Goal: Information Seeking & Learning: Learn about a topic

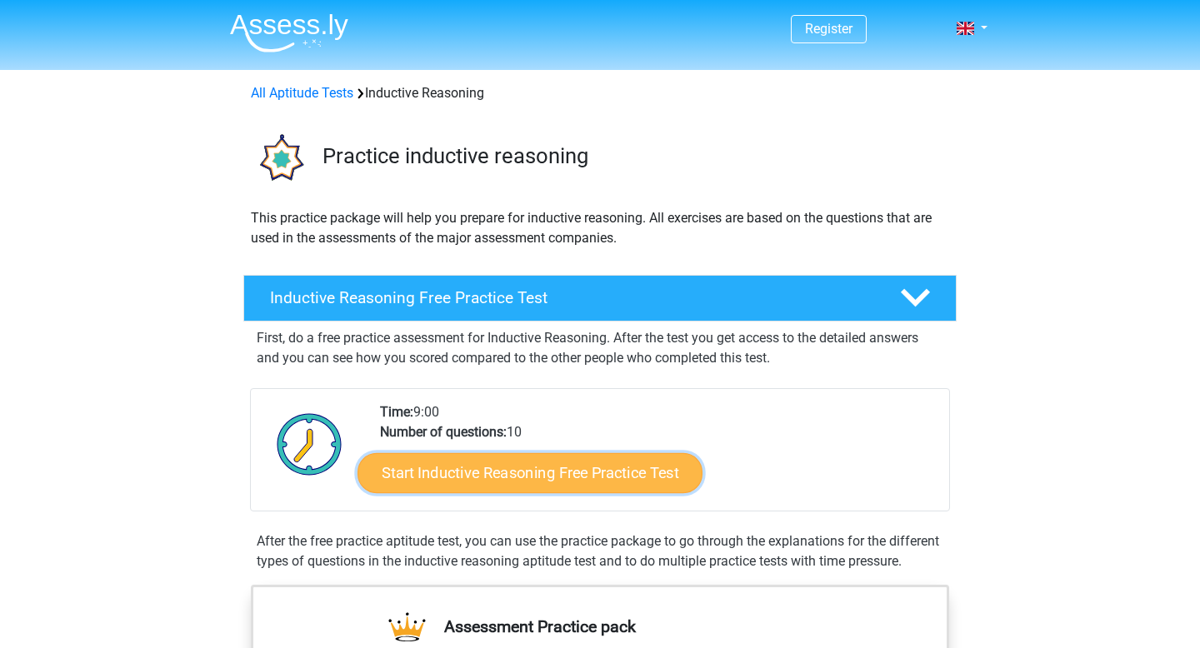
click at [490, 478] on link "Start Inductive Reasoning Free Practice Test" at bounding box center [530, 473] width 345 height 40
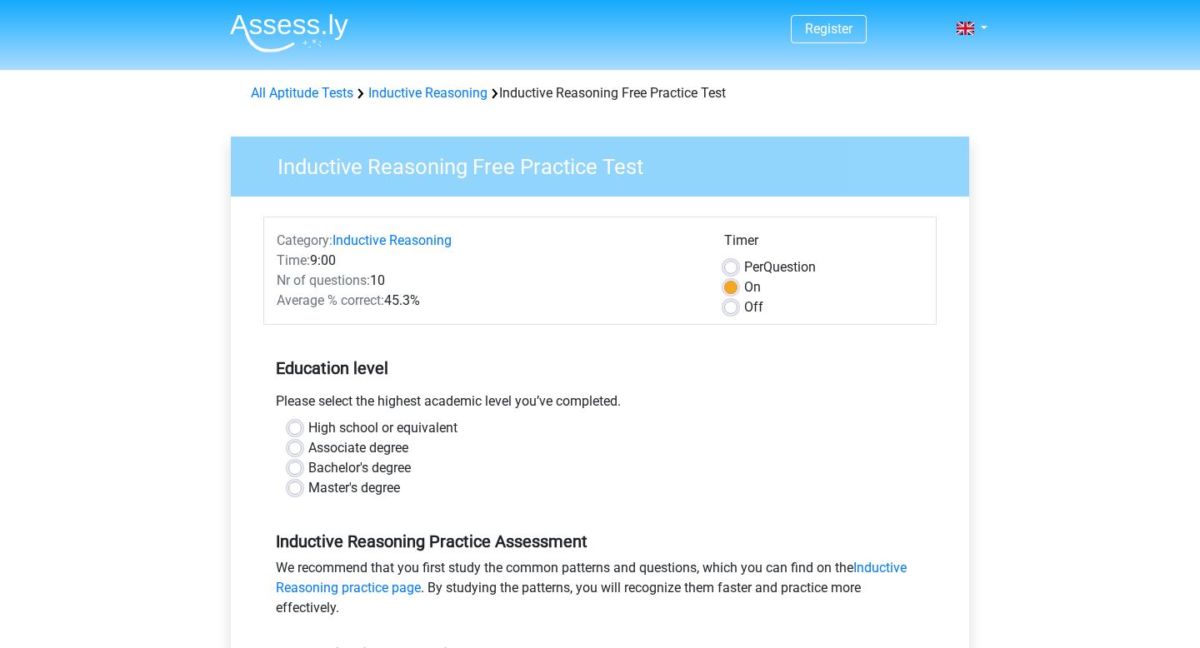
click at [357, 471] on label "Bachelor's degree" at bounding box center [359, 468] width 103 height 20
click at [302, 471] on input "Bachelor's degree" at bounding box center [294, 466] width 13 height 17
radio input "true"
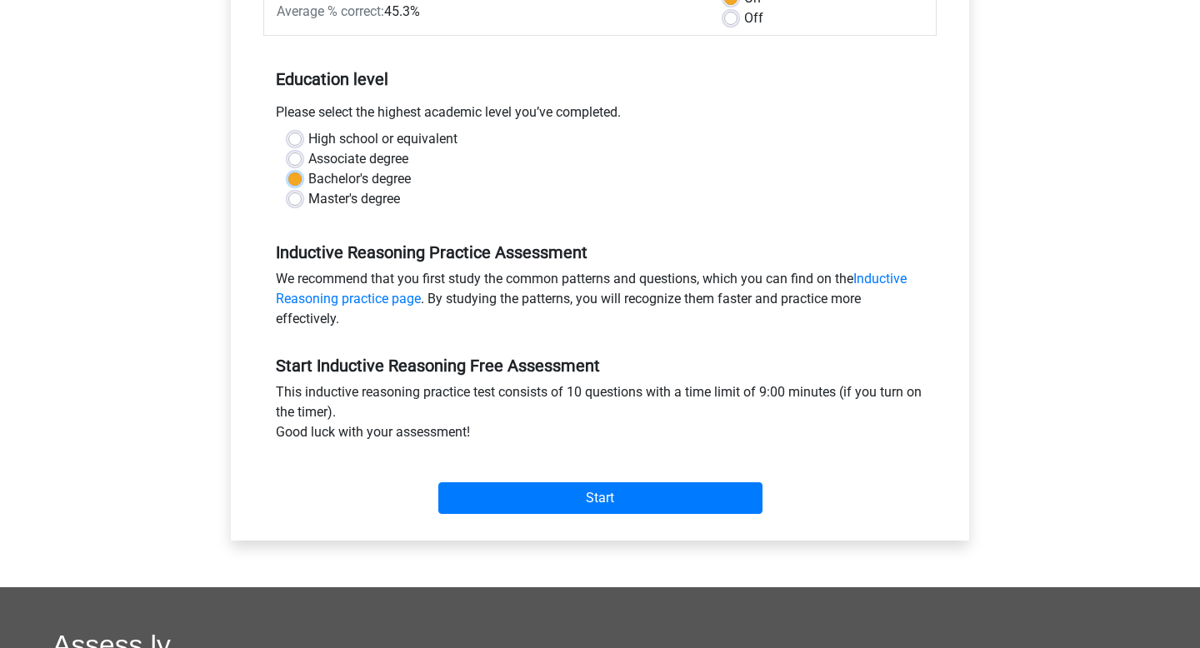
scroll to position [293, 0]
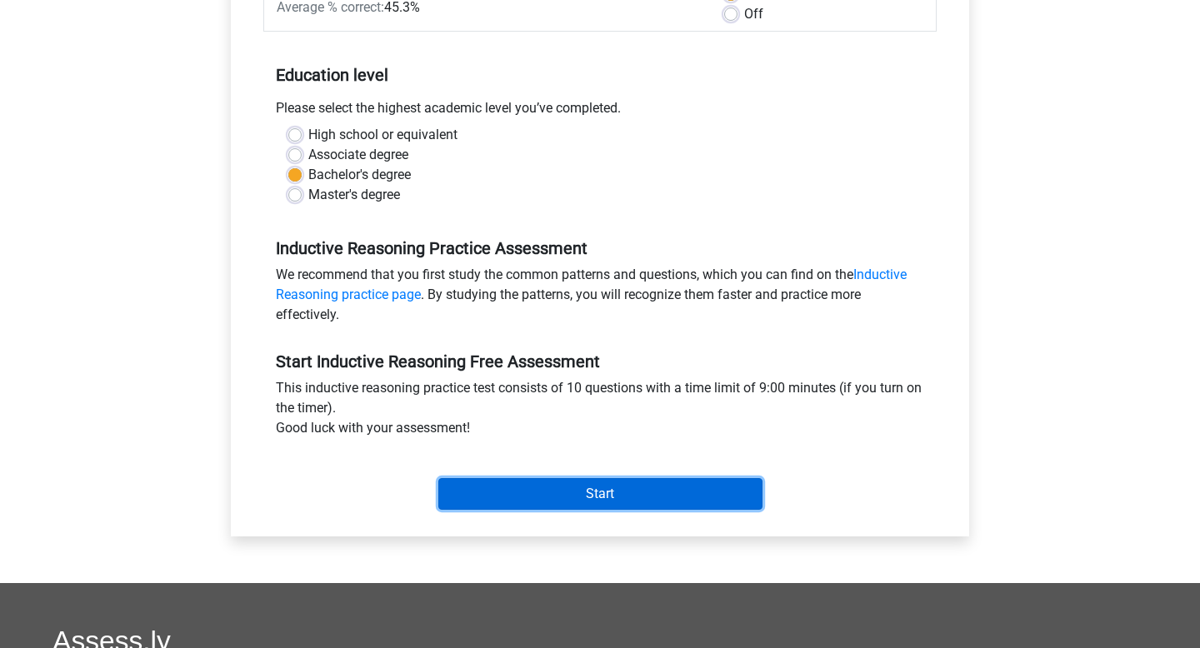
click at [490, 486] on input "Start" at bounding box center [600, 494] width 324 height 32
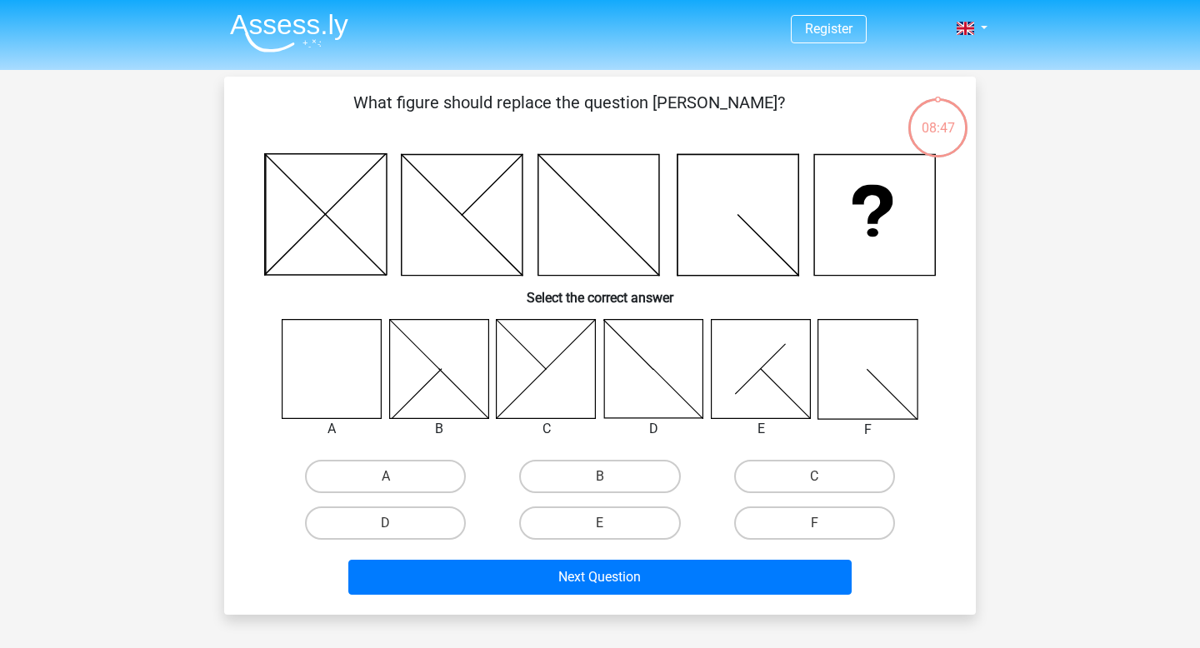
click at [320, 365] on icon at bounding box center [332, 368] width 99 height 99
click at [363, 473] on label "A" at bounding box center [385, 476] width 161 height 33
click at [386, 477] on input "A" at bounding box center [391, 482] width 11 height 11
radio input "true"
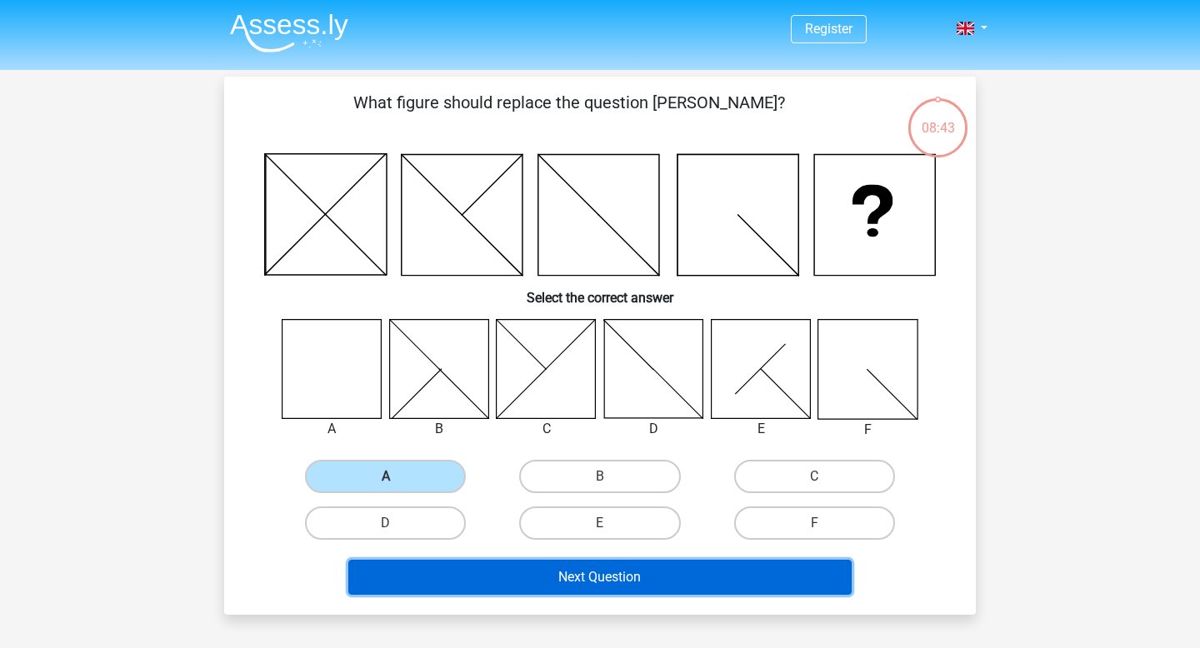
click at [538, 584] on button "Next Question" at bounding box center [600, 577] width 504 height 35
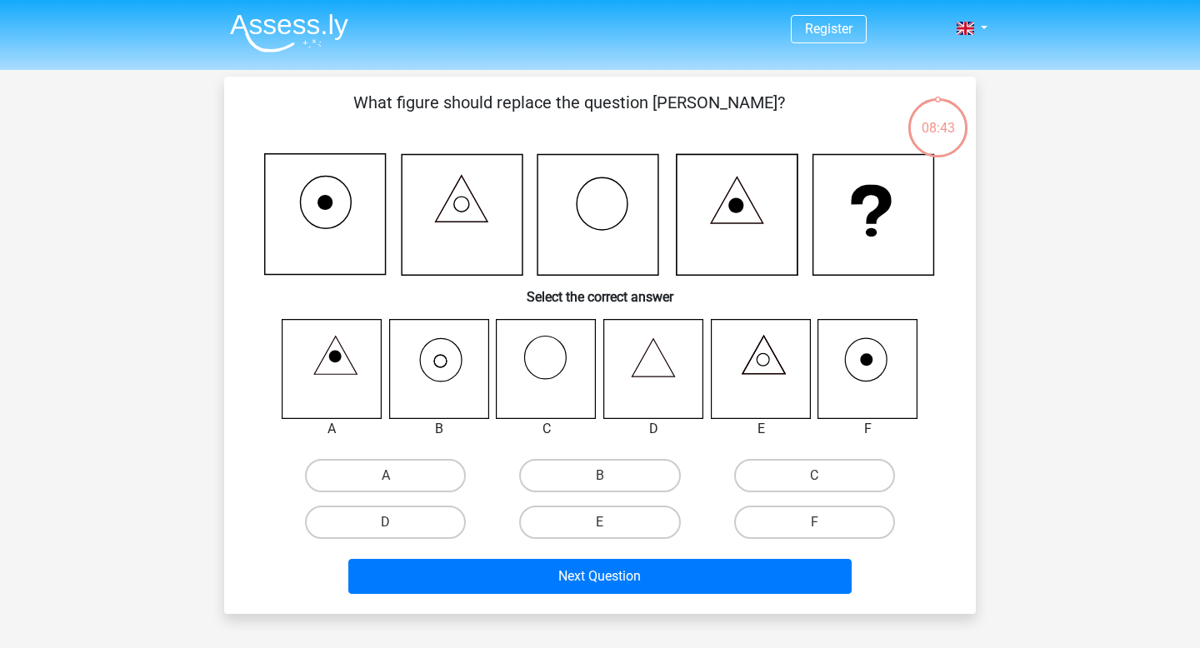
scroll to position [77, 0]
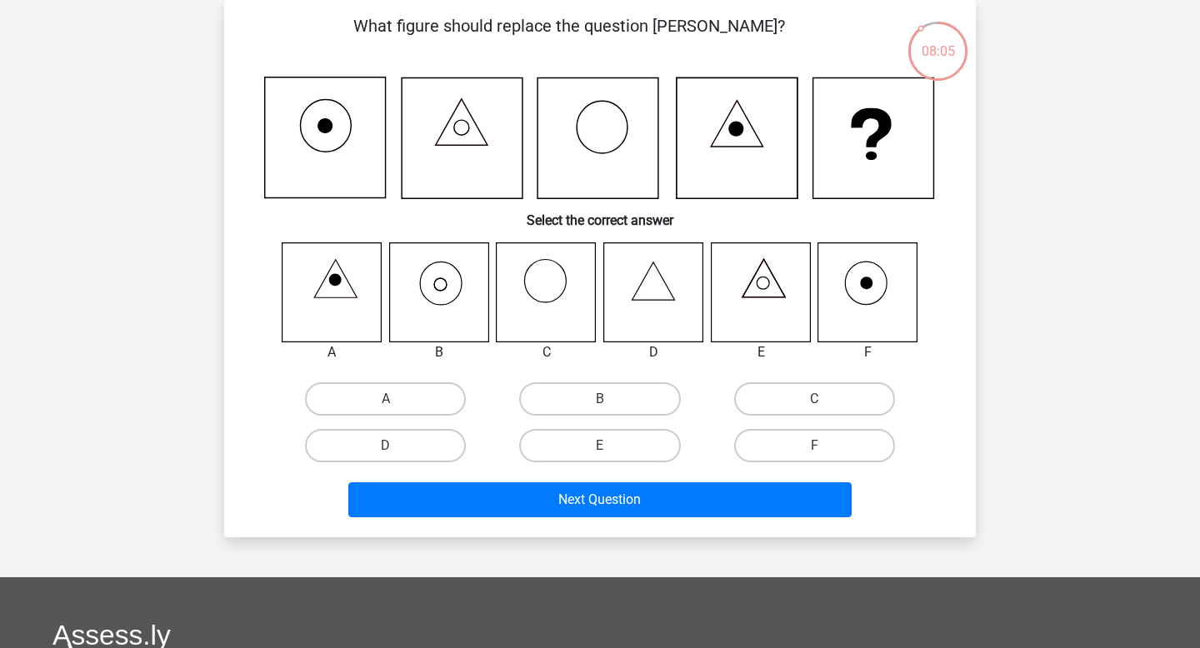
click at [448, 283] on icon at bounding box center [438, 292] width 99 height 99
click at [538, 395] on label "B" at bounding box center [599, 399] width 161 height 33
click at [600, 399] on input "B" at bounding box center [605, 404] width 11 height 11
radio input "true"
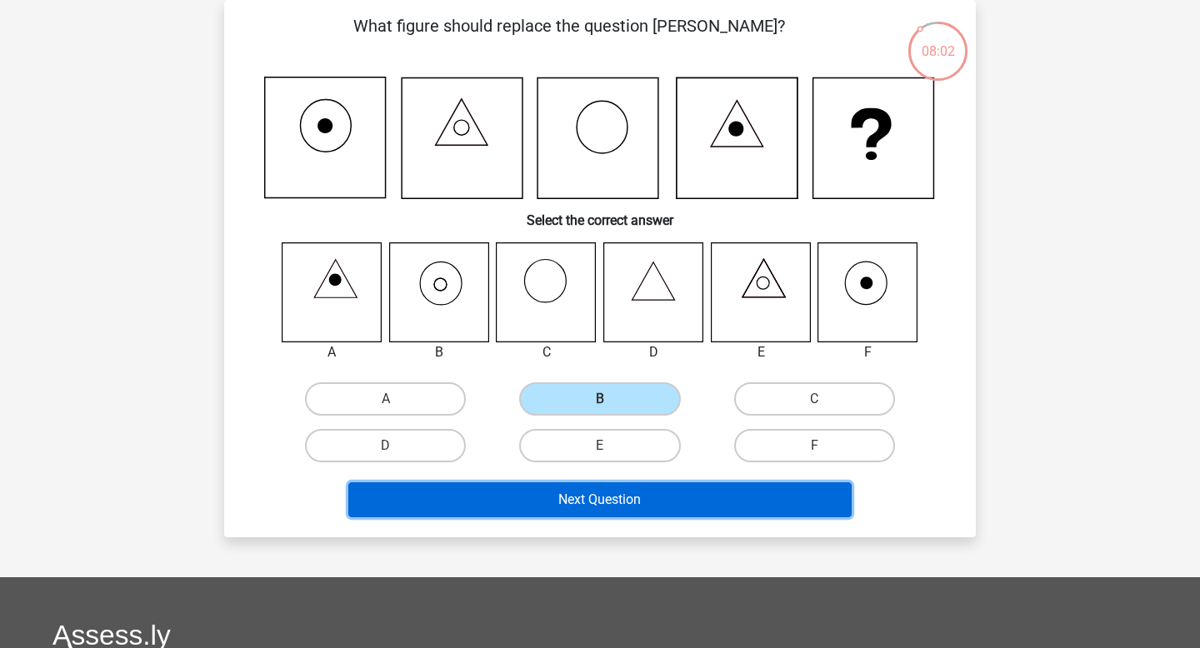
click at [558, 510] on button "Next Question" at bounding box center [600, 500] width 504 height 35
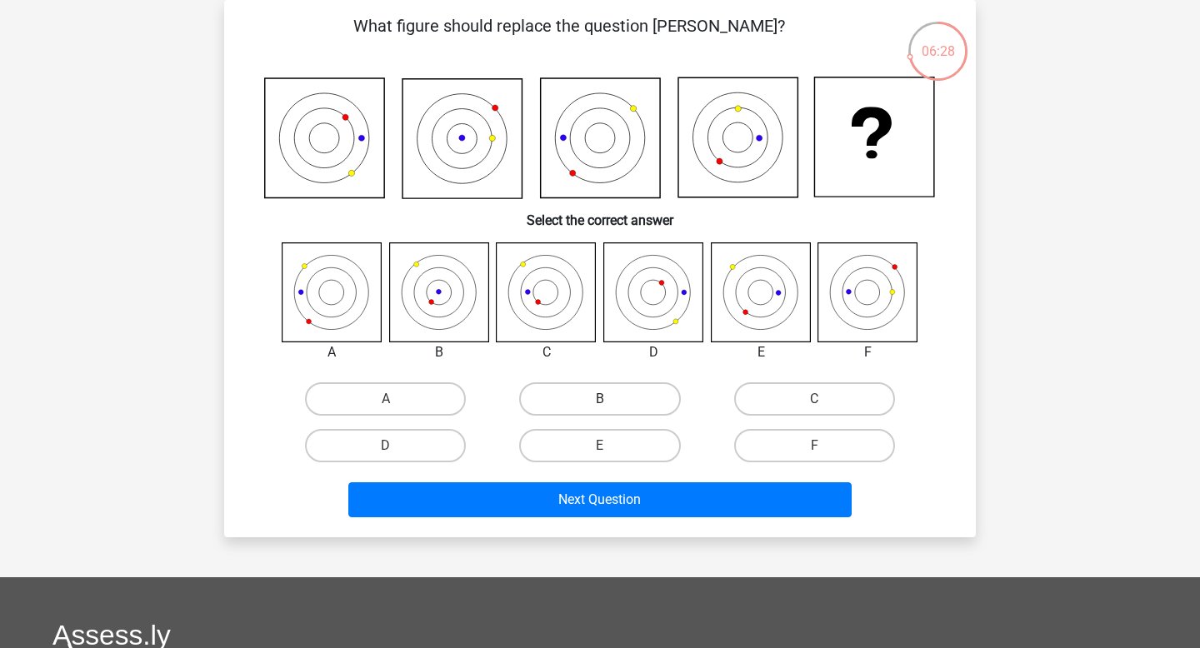
click at [570, 403] on label "B" at bounding box center [599, 399] width 161 height 33
click at [600, 403] on input "B" at bounding box center [605, 404] width 11 height 11
radio input "true"
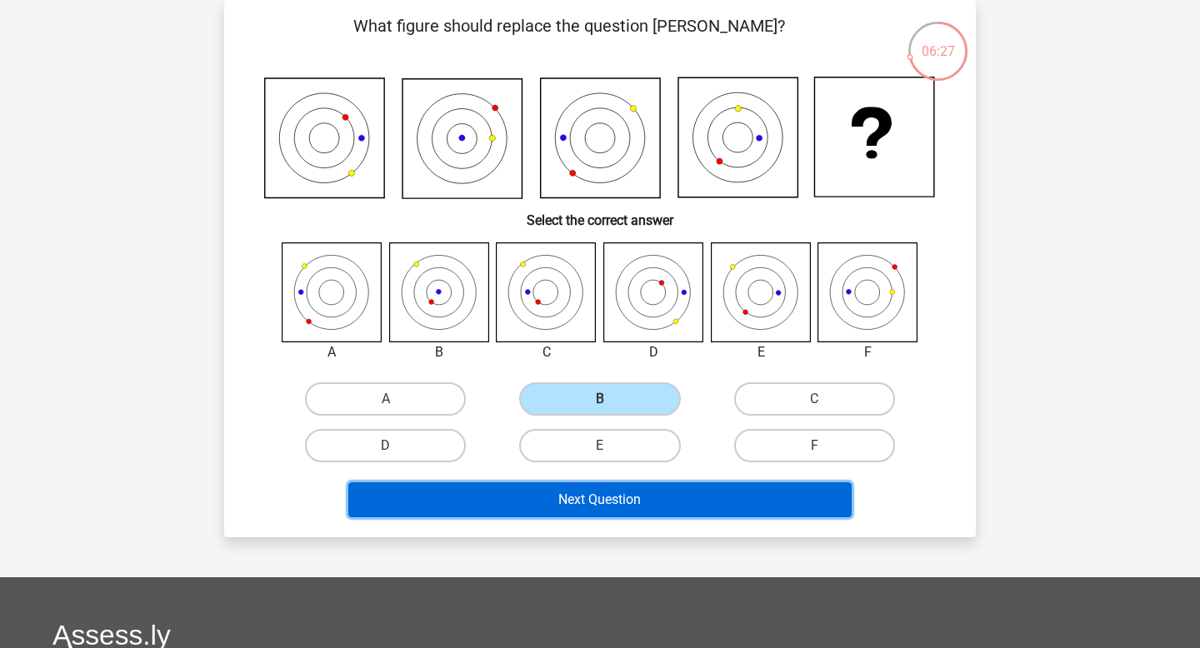
click at [567, 493] on button "Next Question" at bounding box center [600, 500] width 504 height 35
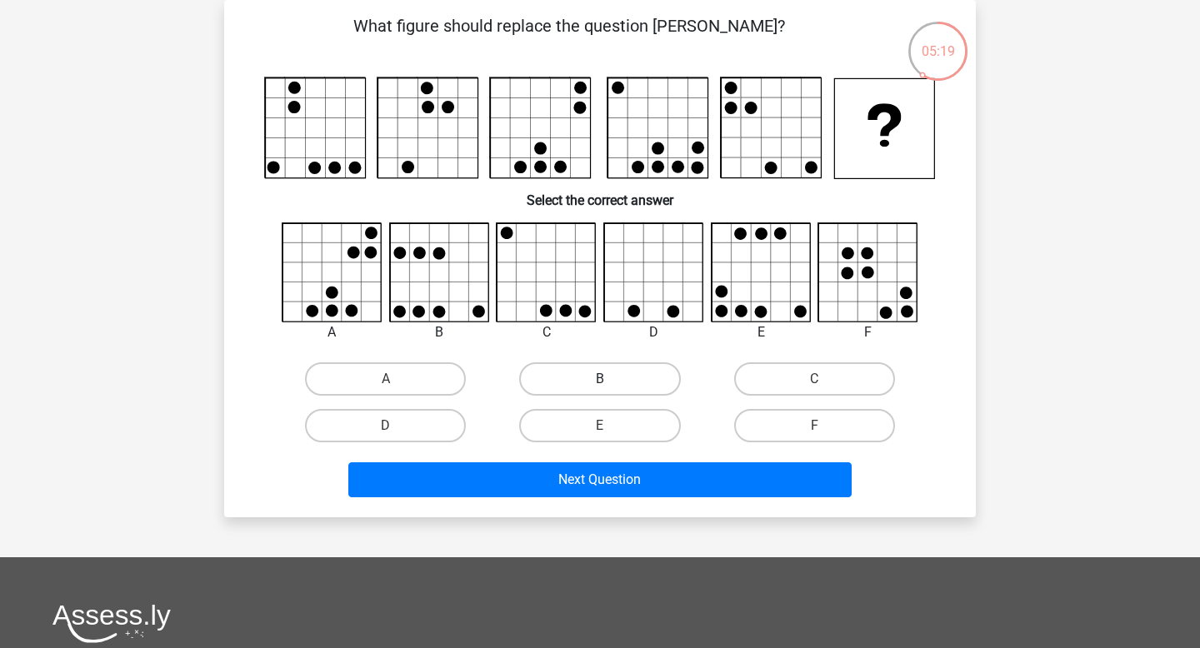
click at [553, 380] on label "B" at bounding box center [599, 379] width 161 height 33
click at [600, 380] on input "B" at bounding box center [605, 384] width 11 height 11
radio input "true"
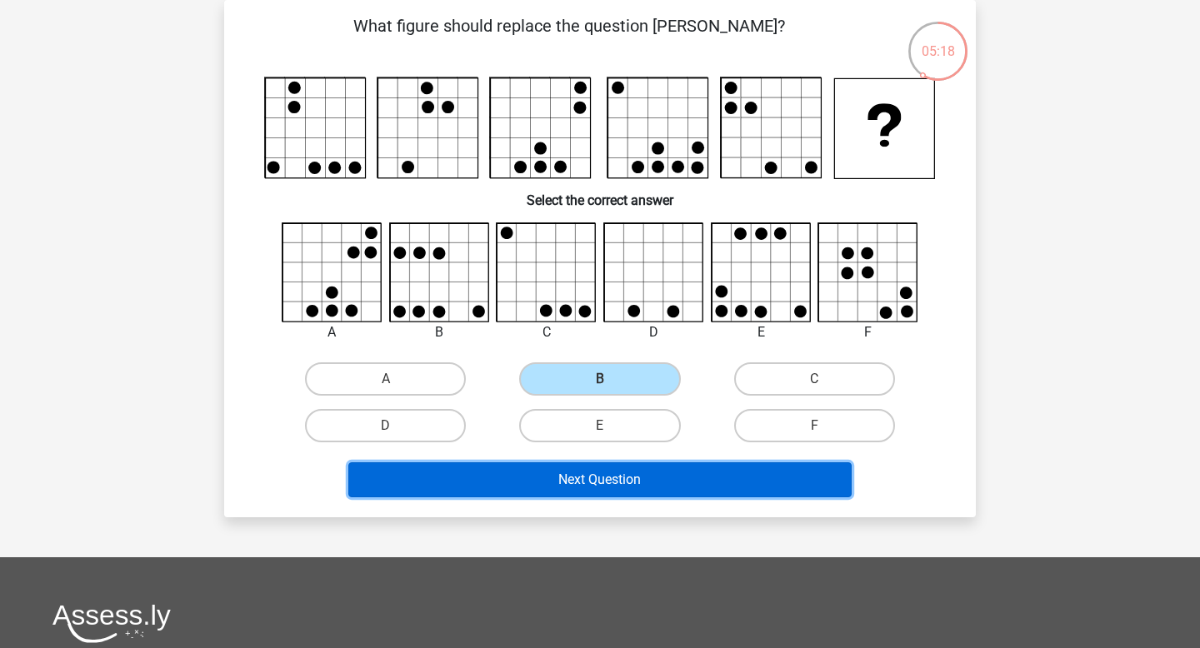
click at [567, 473] on button "Next Question" at bounding box center [600, 480] width 504 height 35
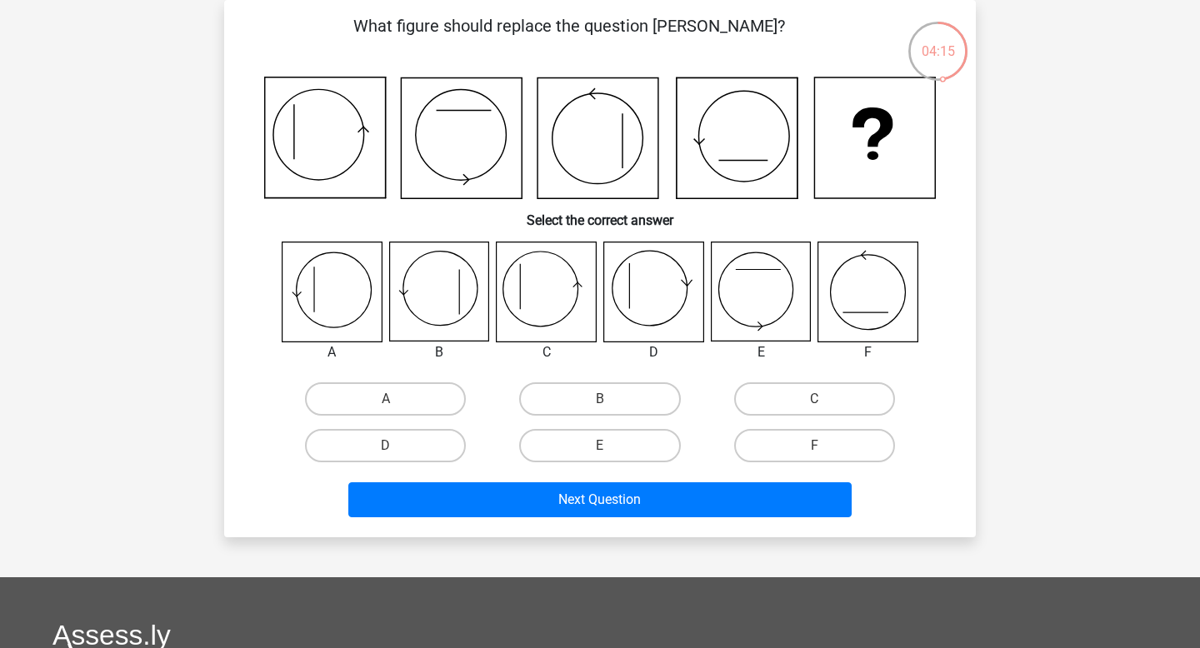
click at [342, 304] on icon at bounding box center [332, 292] width 99 height 99
click at [363, 399] on label "A" at bounding box center [385, 399] width 161 height 33
click at [386, 399] on input "A" at bounding box center [391, 404] width 11 height 11
radio input "true"
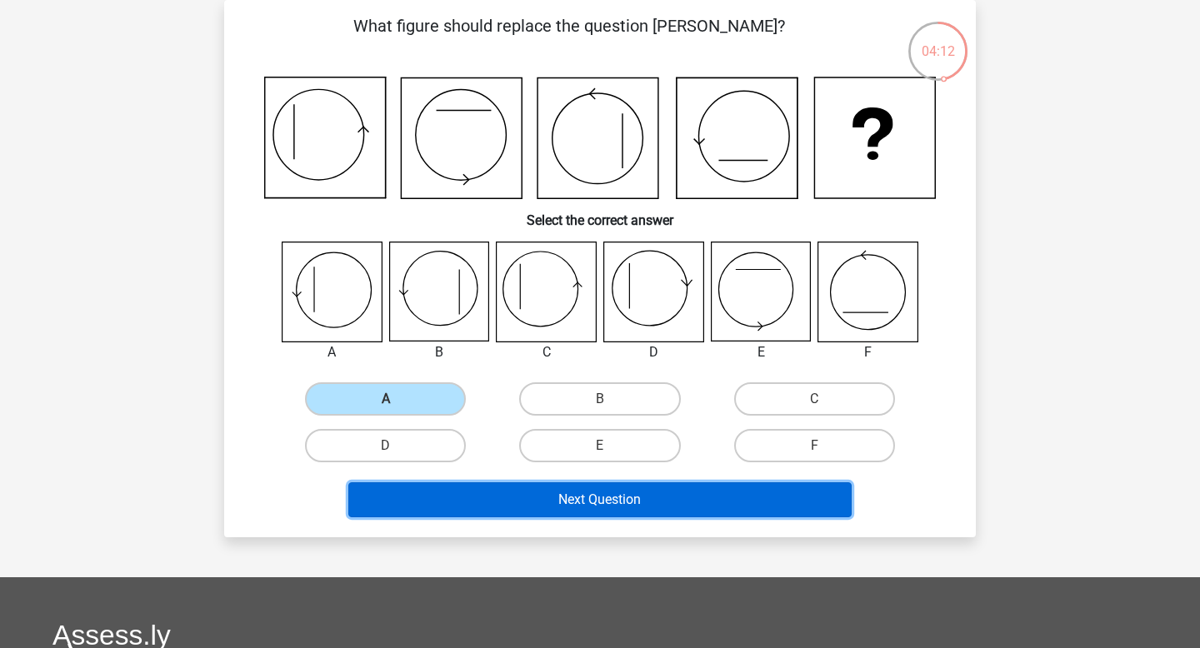
click at [429, 516] on button "Next Question" at bounding box center [600, 500] width 504 height 35
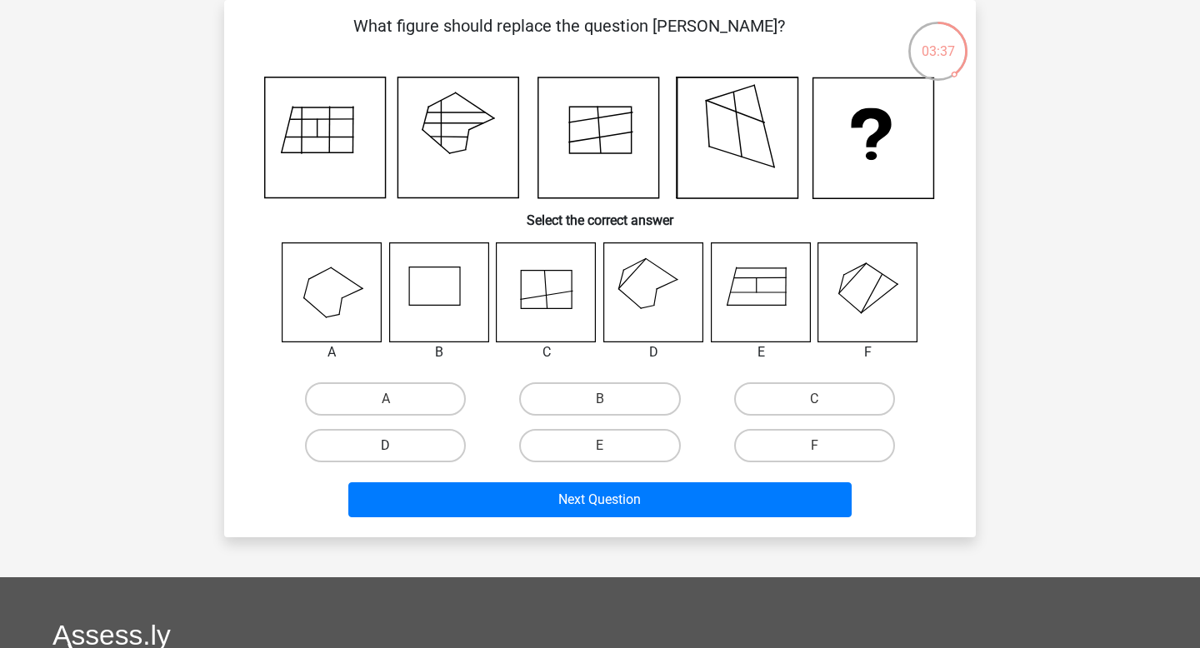
click at [440, 451] on label "D" at bounding box center [385, 445] width 161 height 33
click at [397, 451] on input "D" at bounding box center [391, 451] width 11 height 11
radio input "true"
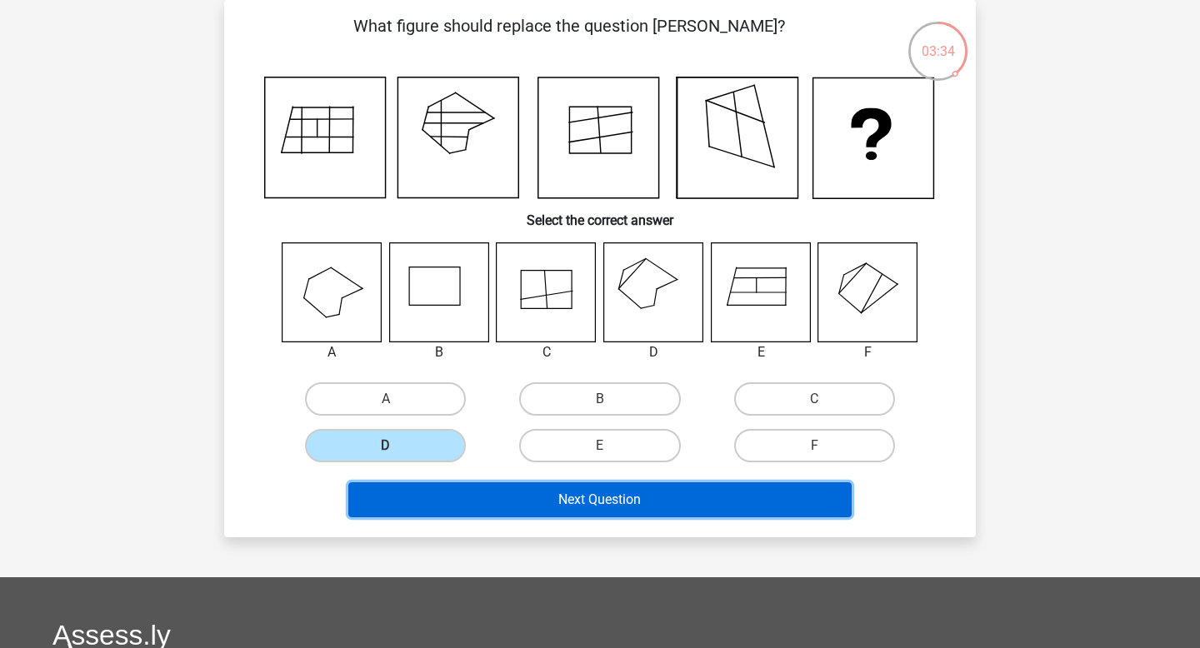
click at [521, 509] on button "Next Question" at bounding box center [600, 500] width 504 height 35
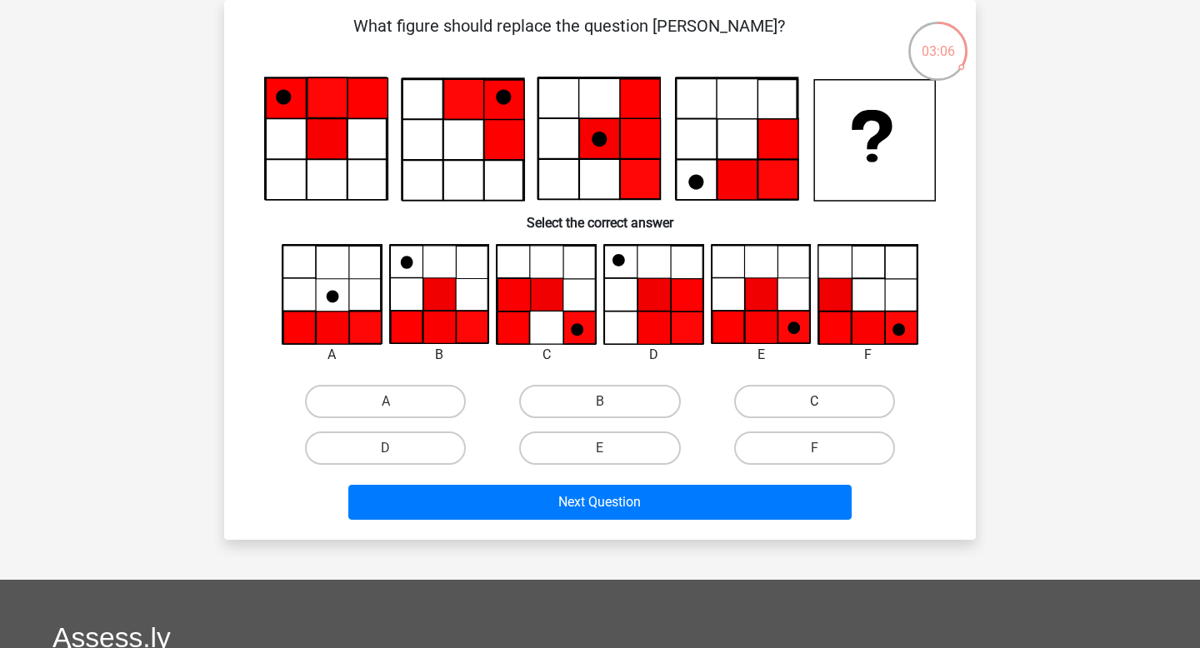
click at [808, 400] on label "C" at bounding box center [814, 401] width 161 height 33
click at [814, 402] on input "C" at bounding box center [819, 407] width 11 height 11
radio input "true"
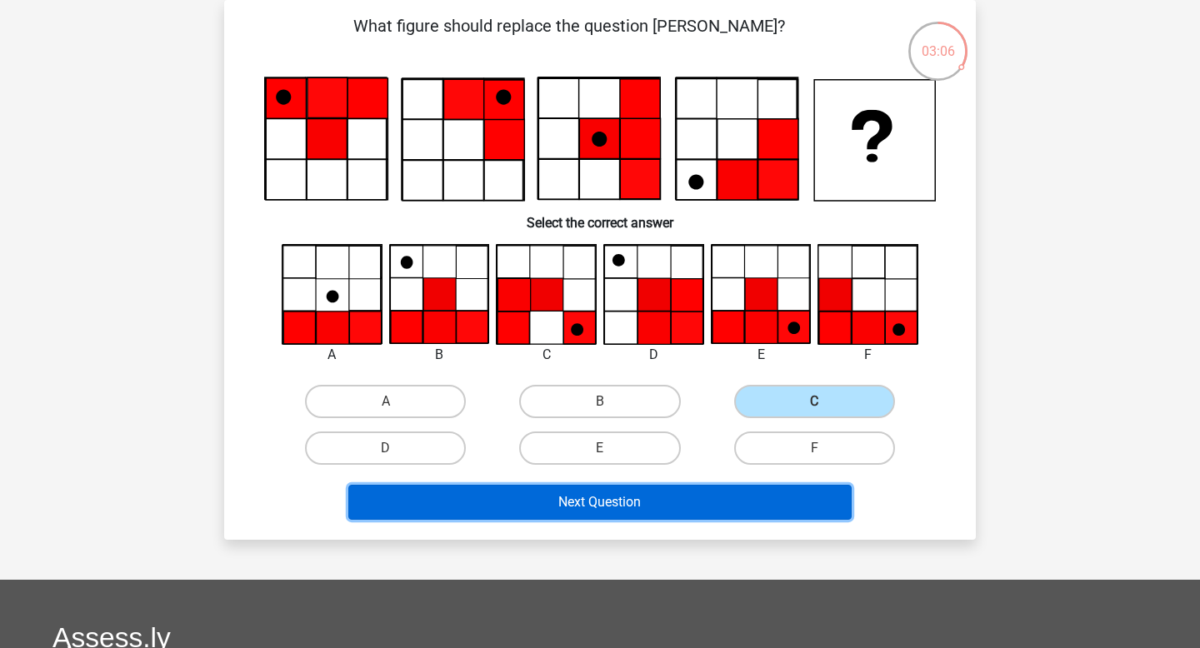
click at [730, 505] on button "Next Question" at bounding box center [600, 502] width 504 height 35
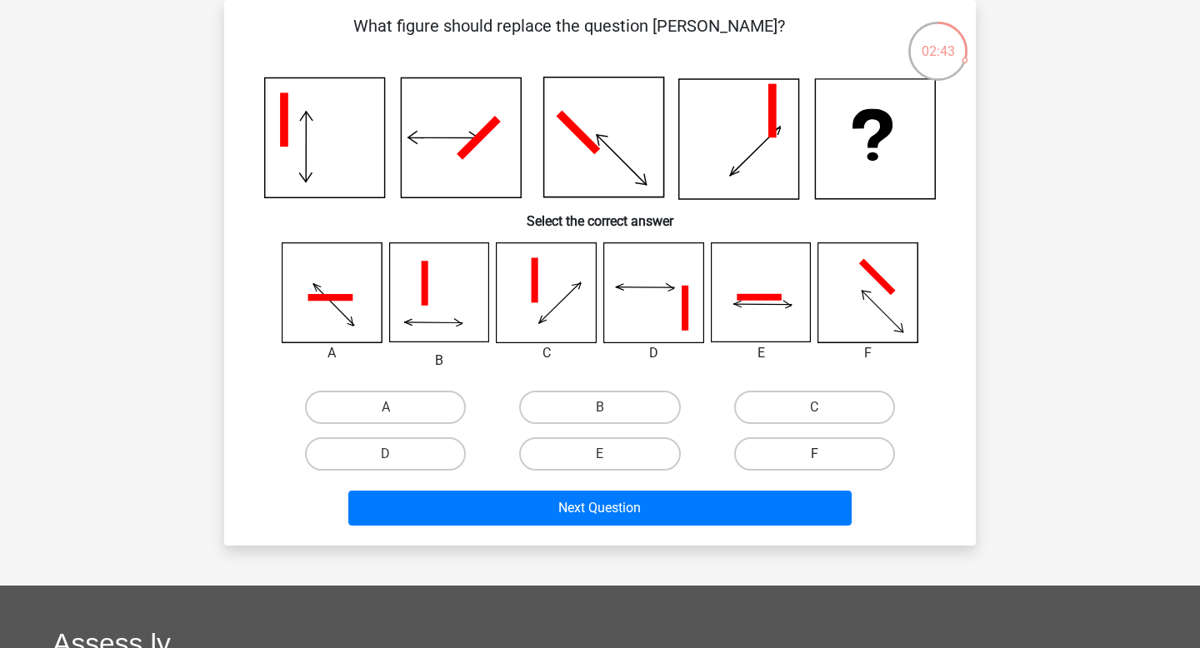
click at [821, 446] on label "F" at bounding box center [814, 454] width 161 height 33
click at [821, 454] on input "F" at bounding box center [819, 459] width 11 height 11
radio input "true"
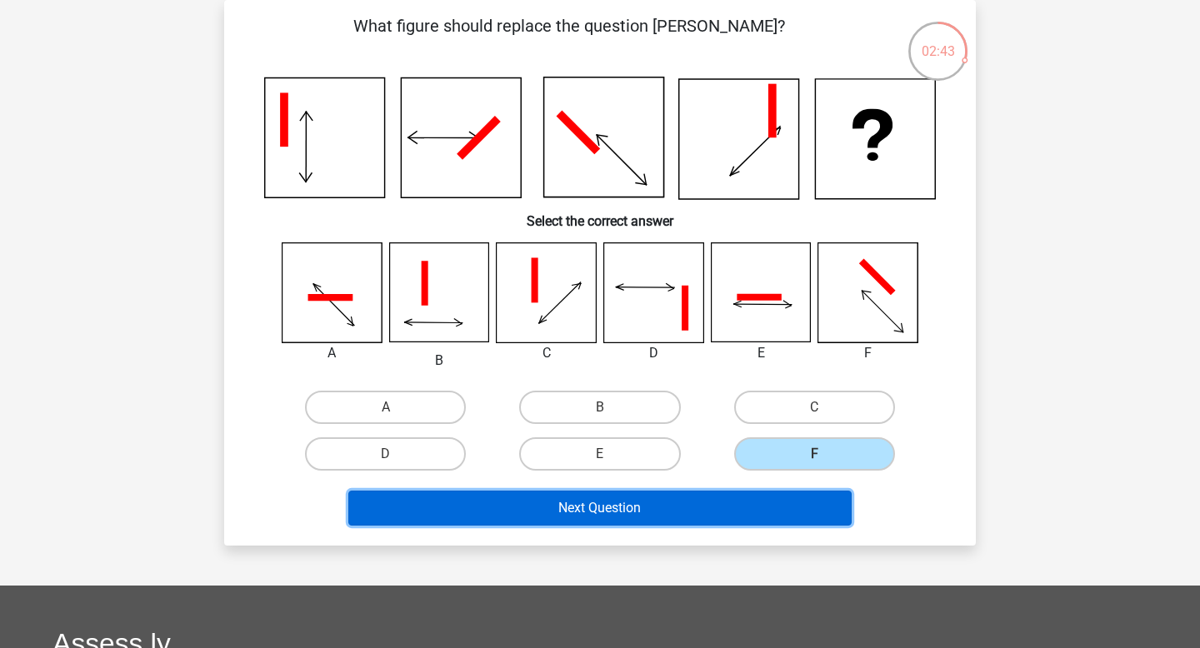
click at [746, 495] on button "Next Question" at bounding box center [600, 508] width 504 height 35
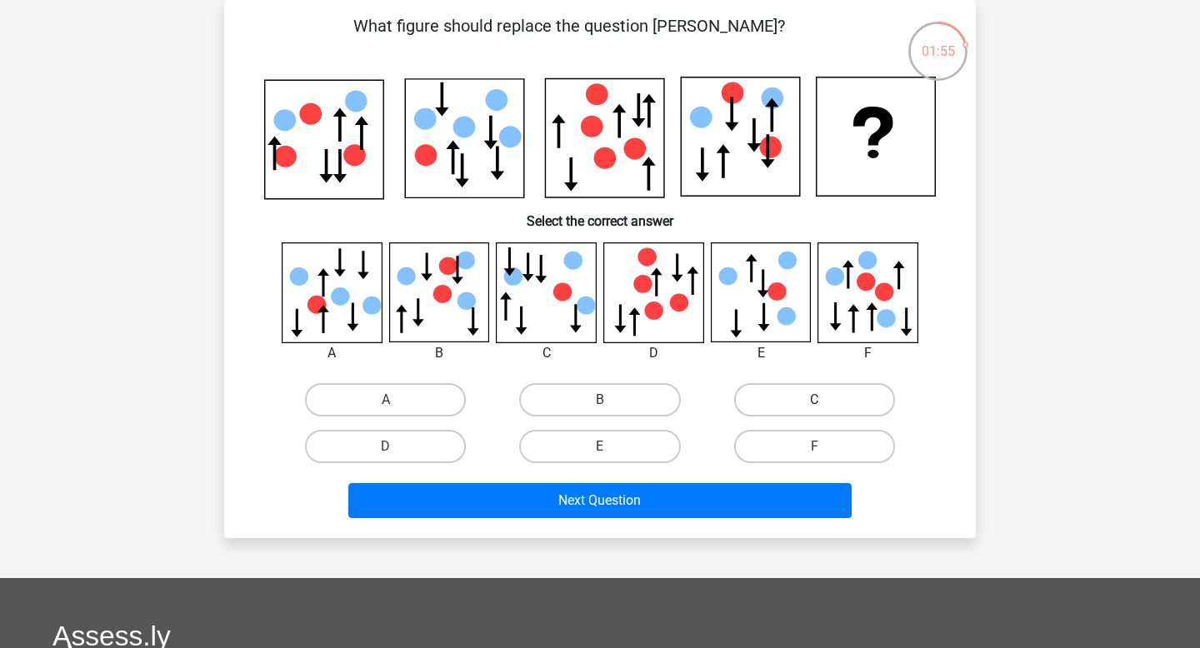
click at [809, 392] on label "C" at bounding box center [814, 399] width 161 height 33
click at [814, 400] on input "C" at bounding box center [819, 405] width 11 height 11
radio input "true"
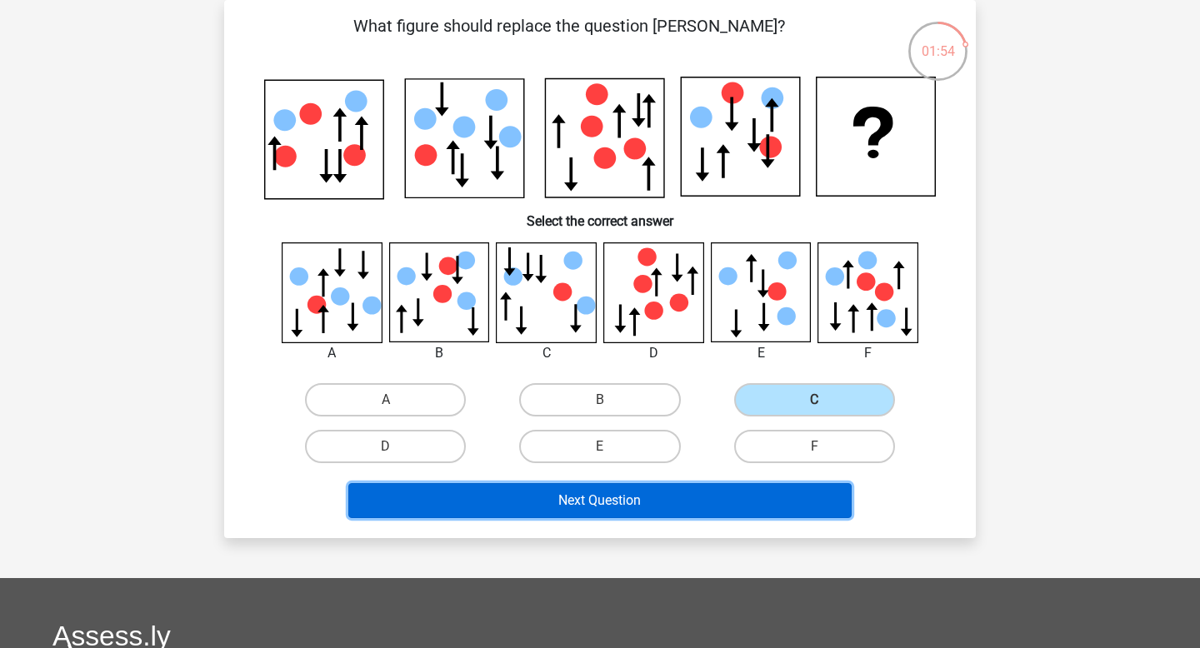
click at [686, 495] on button "Next Question" at bounding box center [600, 500] width 504 height 35
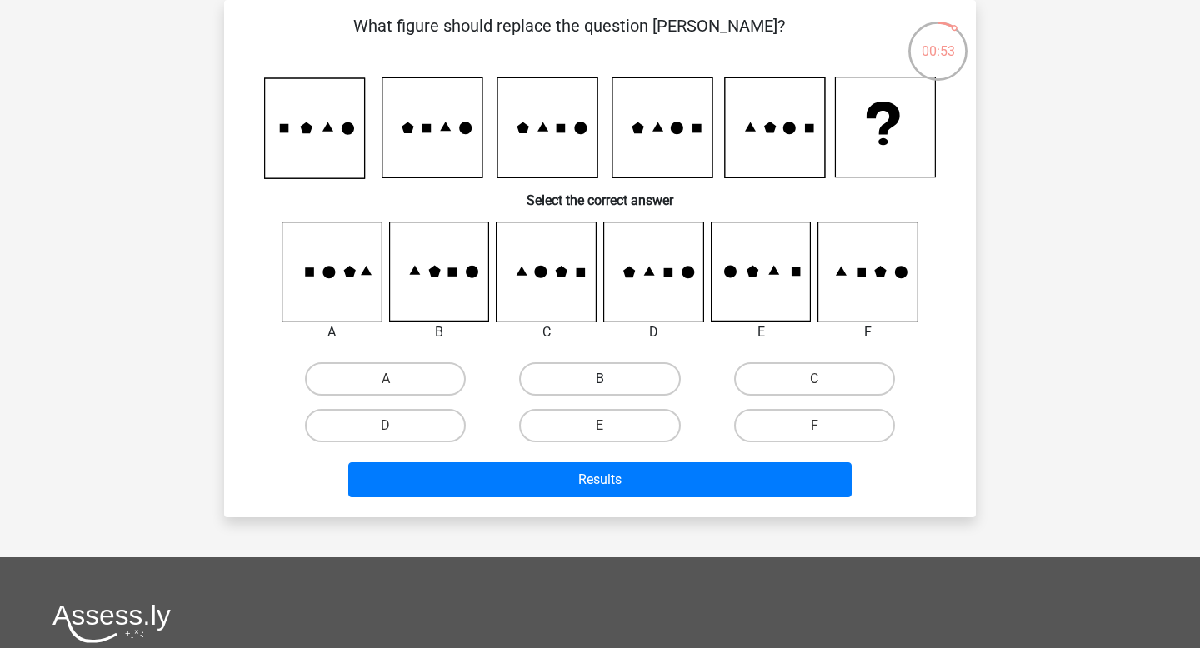
click at [590, 384] on label "B" at bounding box center [599, 379] width 161 height 33
click at [600, 384] on input "B" at bounding box center [605, 384] width 11 height 11
radio input "true"
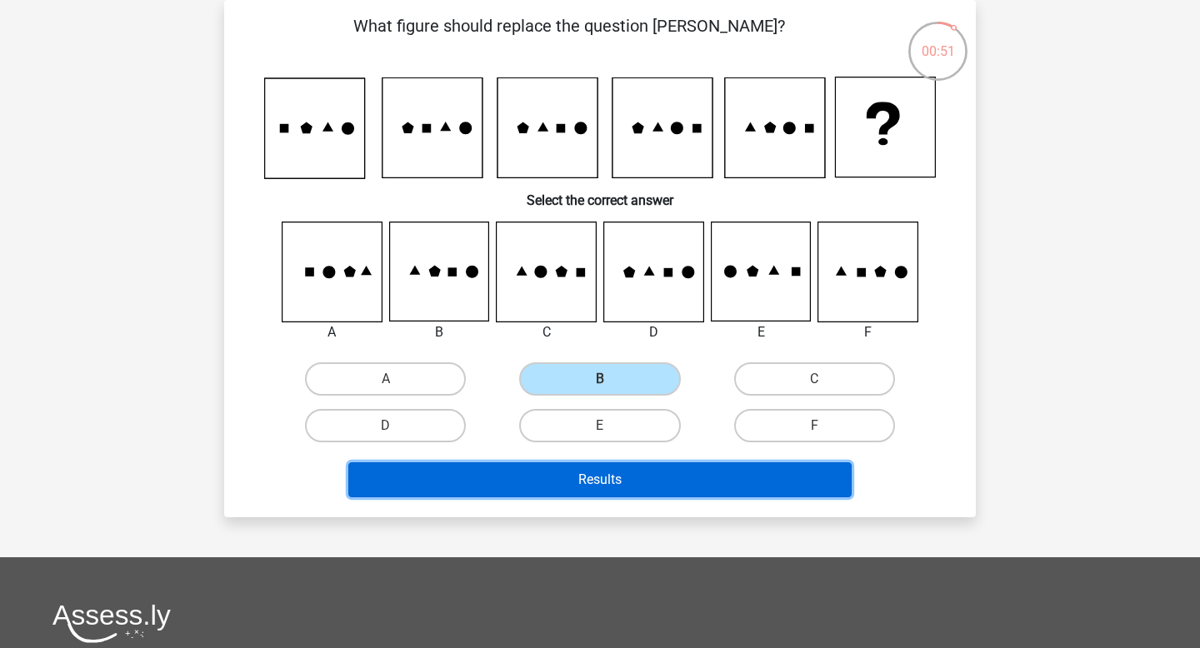
click at [593, 488] on button "Results" at bounding box center [600, 480] width 504 height 35
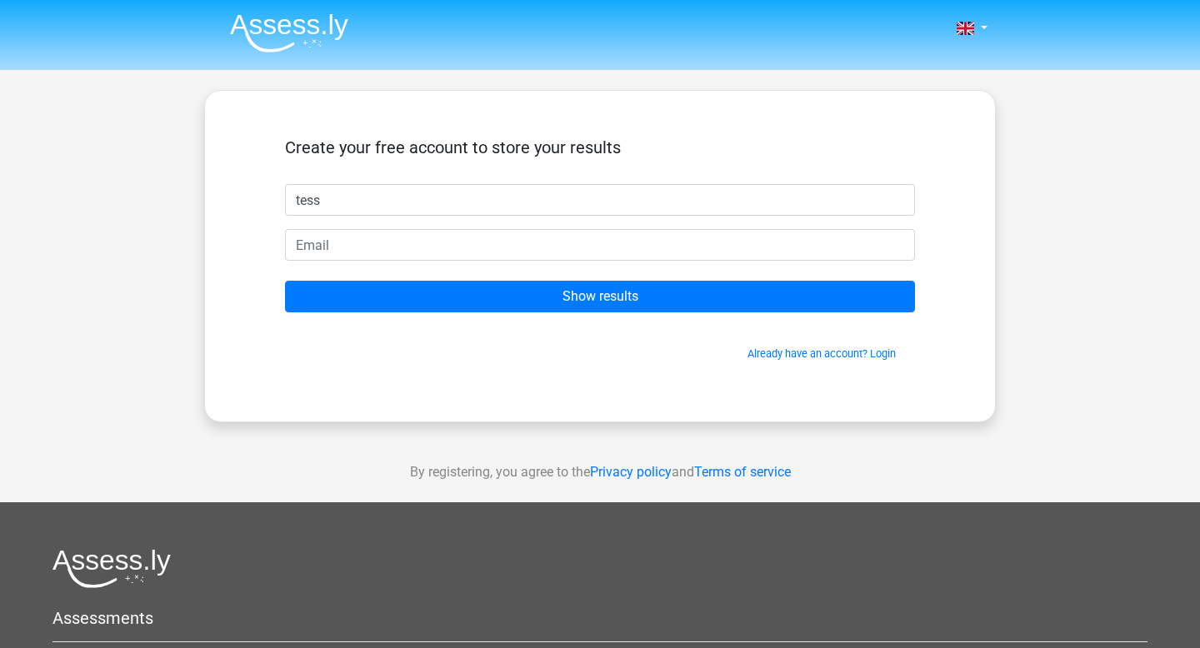
type input "Tess"
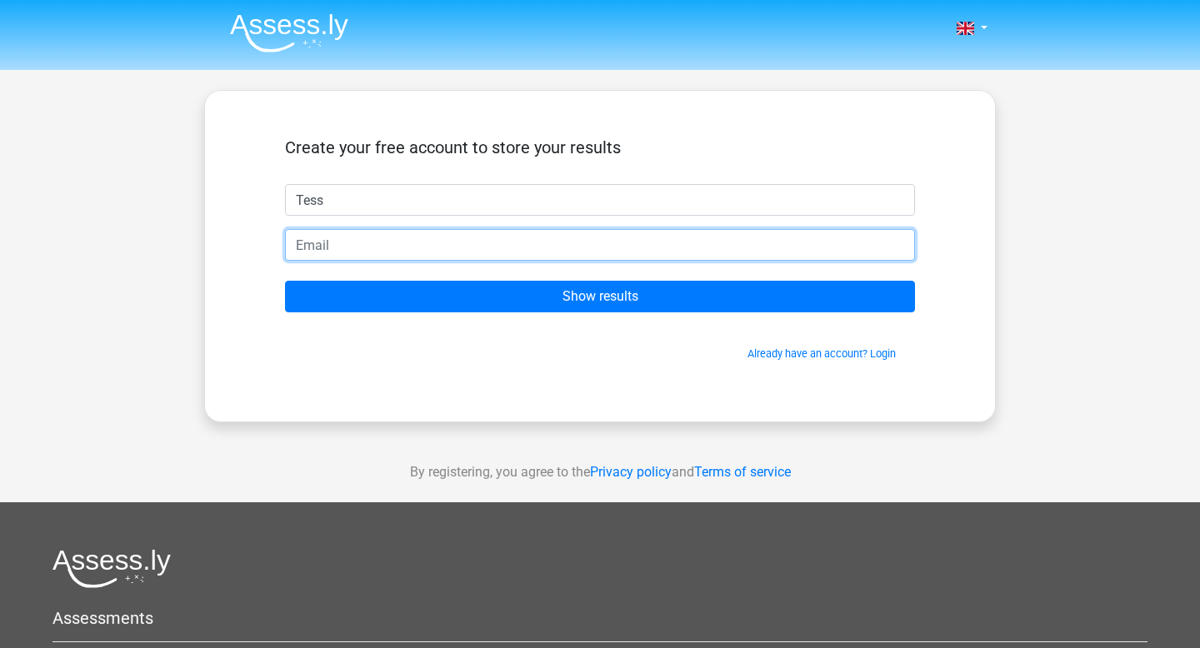
click at [452, 242] on input "email" at bounding box center [600, 245] width 630 height 32
type input "y"
type input "tesskostas13@gmail.com"
click at [285, 281] on input "Show results" at bounding box center [600, 297] width 630 height 32
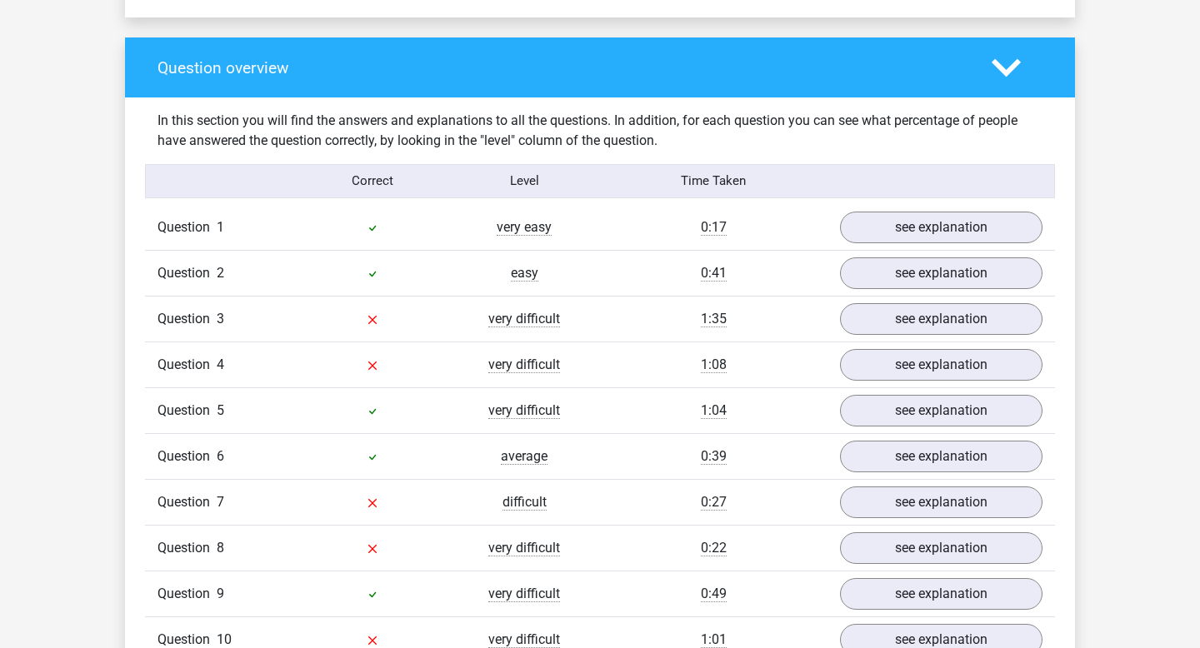
scroll to position [1207, 0]
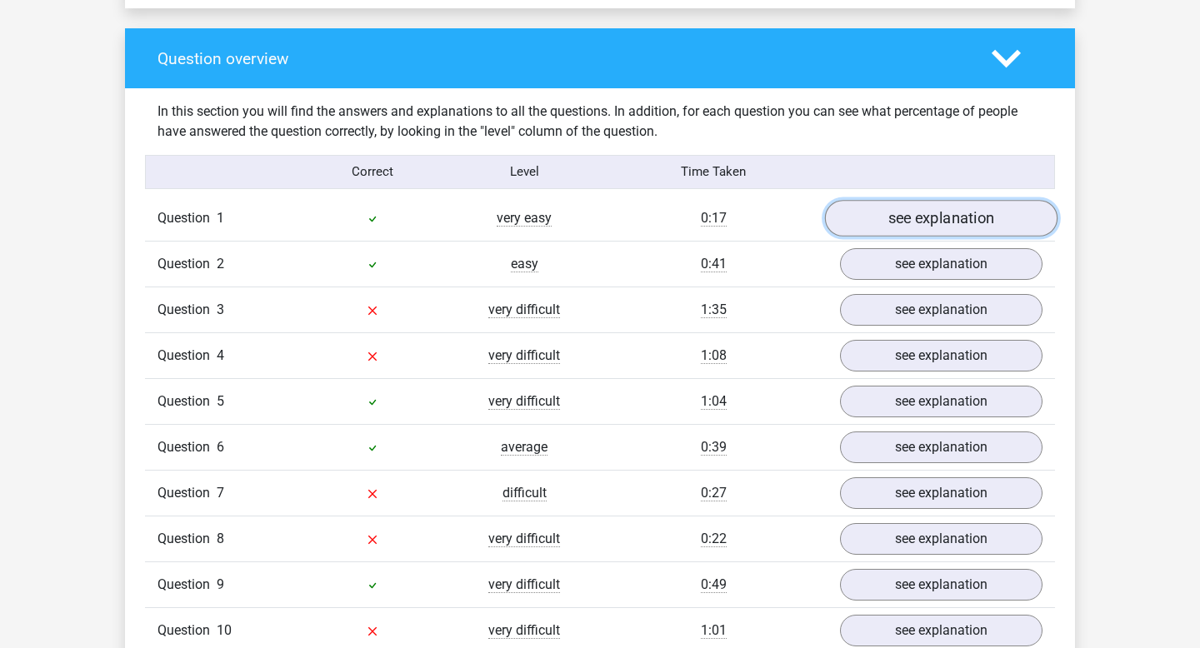
click at [855, 209] on link "see explanation" at bounding box center [941, 218] width 233 height 37
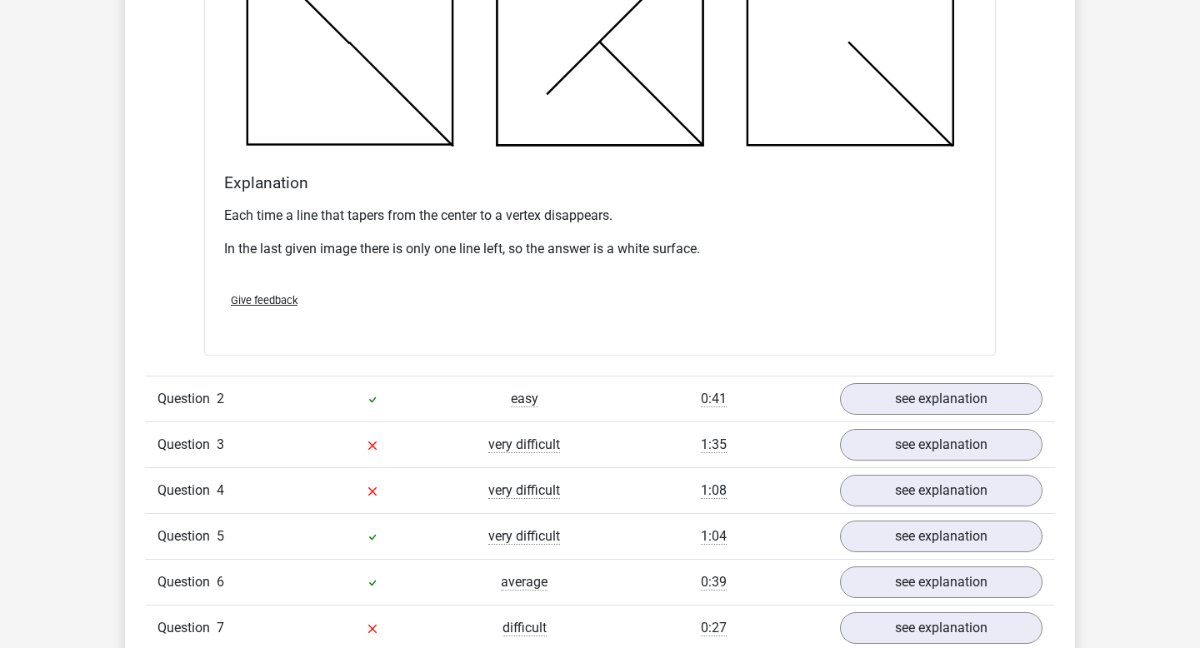
scroll to position [2035, 0]
click at [911, 388] on link "see explanation" at bounding box center [941, 397] width 233 height 37
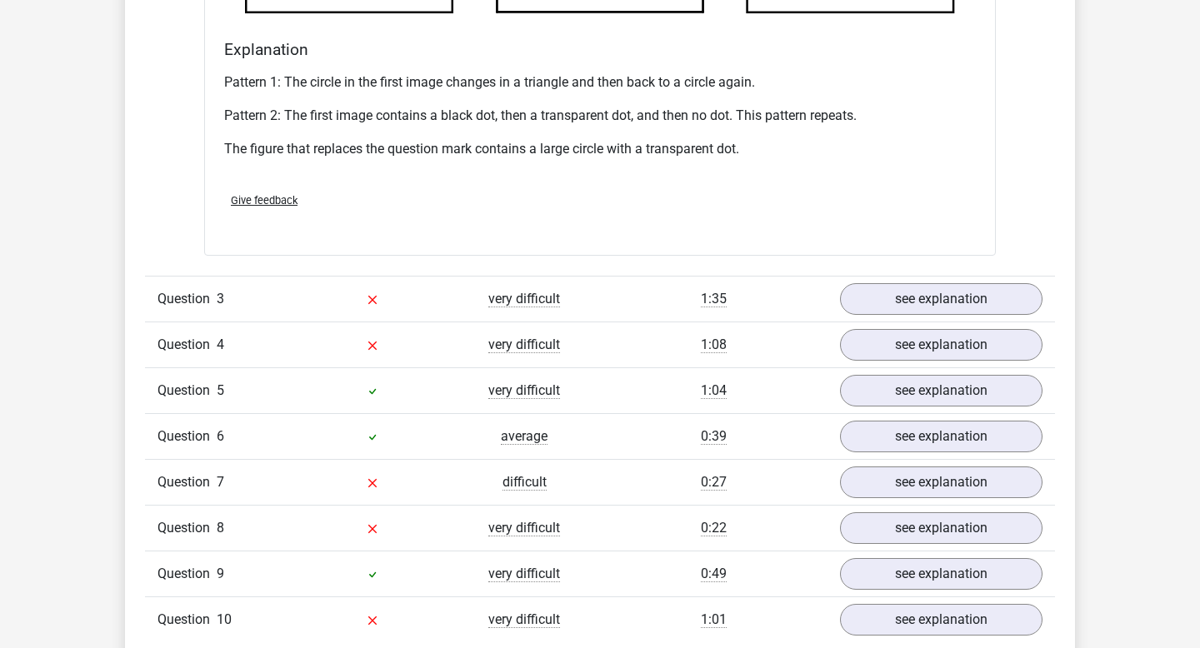
scroll to position [3176, 0]
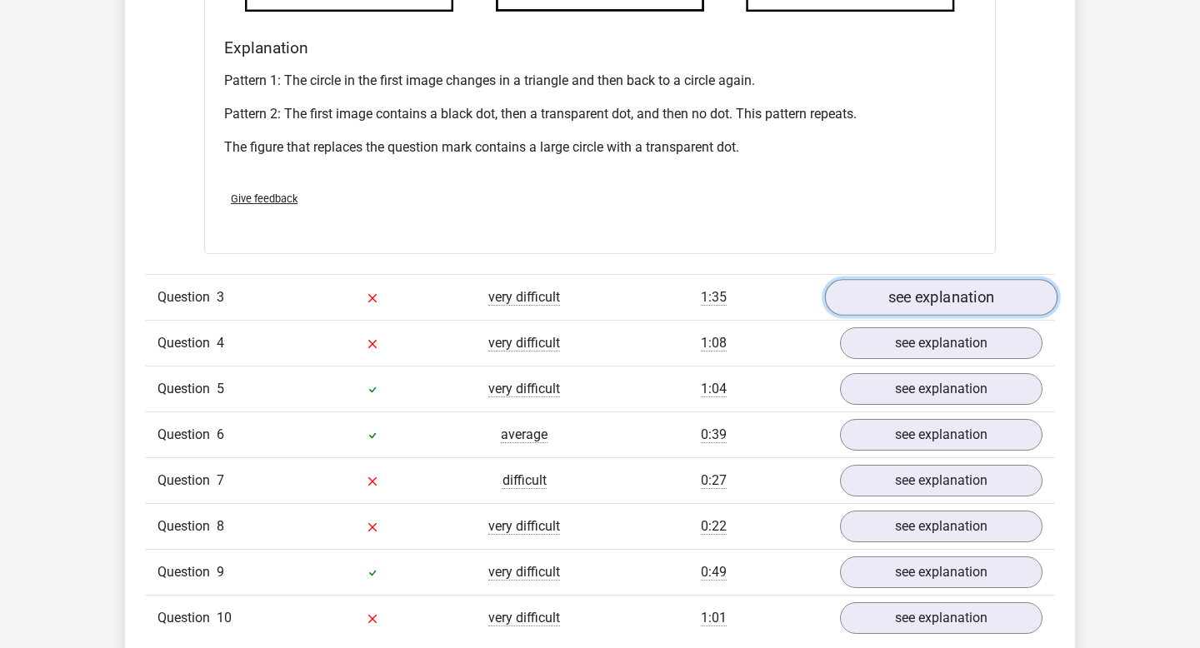
click at [897, 307] on link "see explanation" at bounding box center [941, 297] width 233 height 37
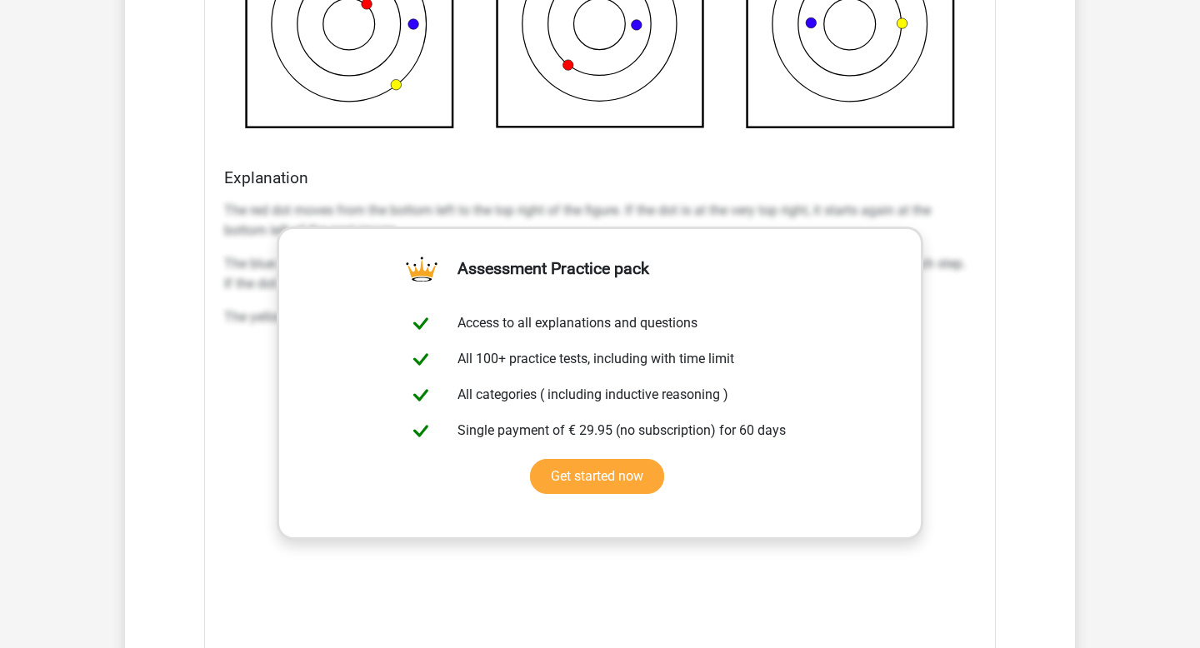
scroll to position [4103, 0]
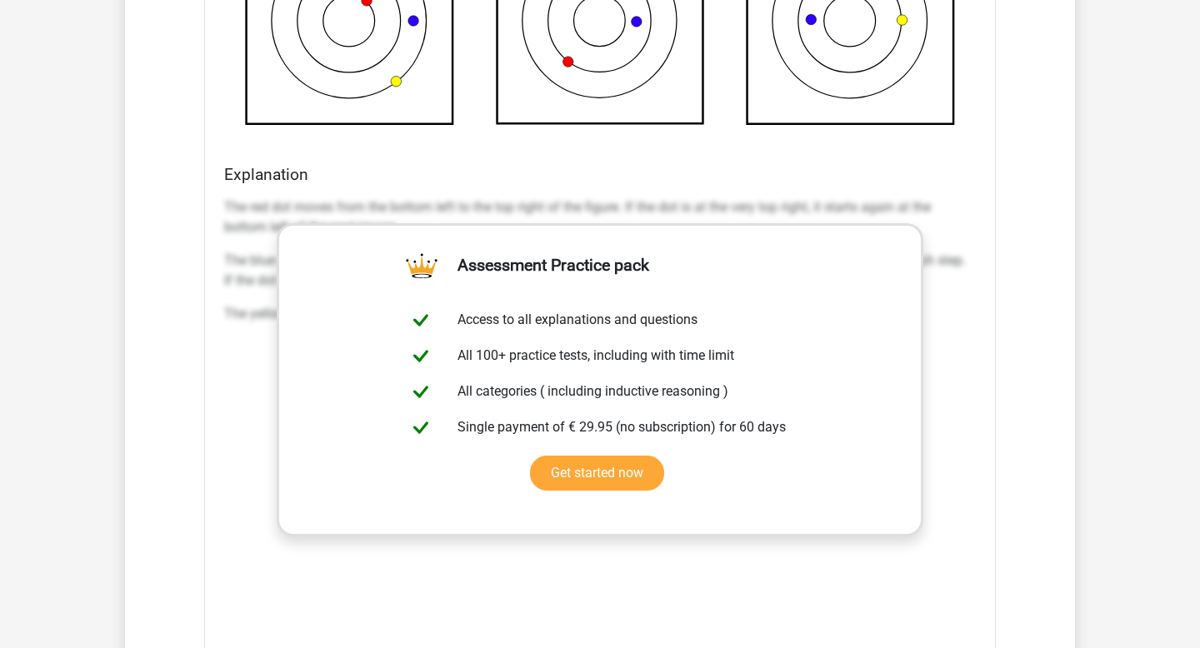
click at [991, 203] on div "What figure should replace the question mark? a b your answer c correct d e" at bounding box center [600, 89] width 792 height 1355
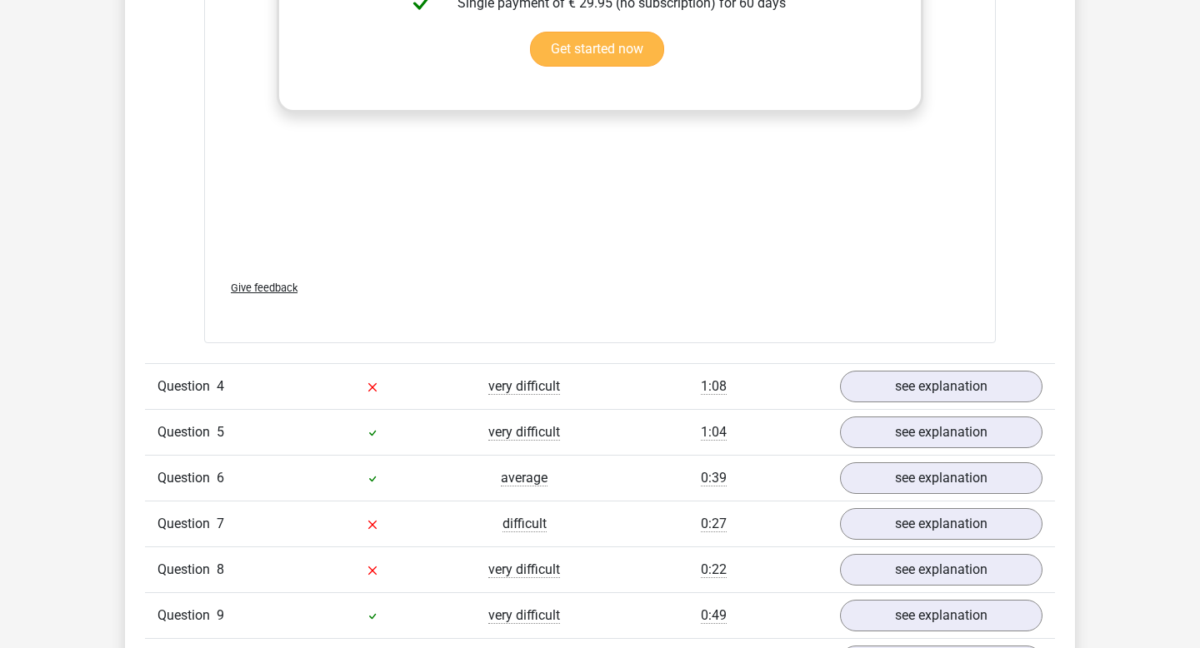
scroll to position [4584, 0]
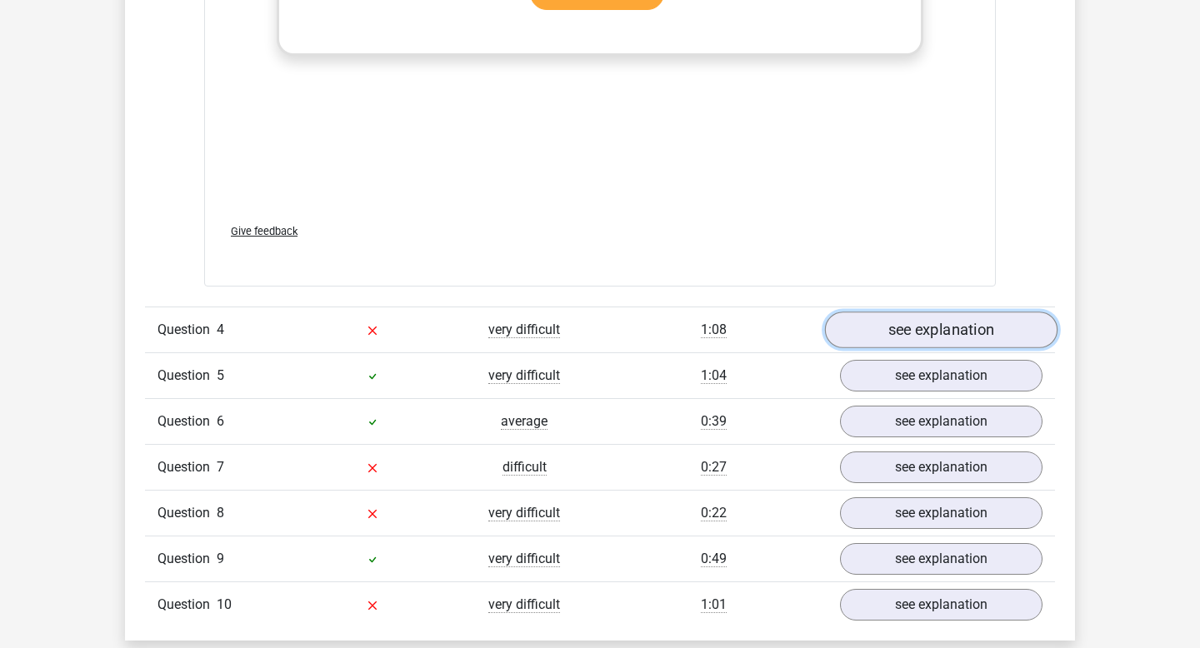
click at [918, 326] on link "see explanation" at bounding box center [941, 330] width 233 height 37
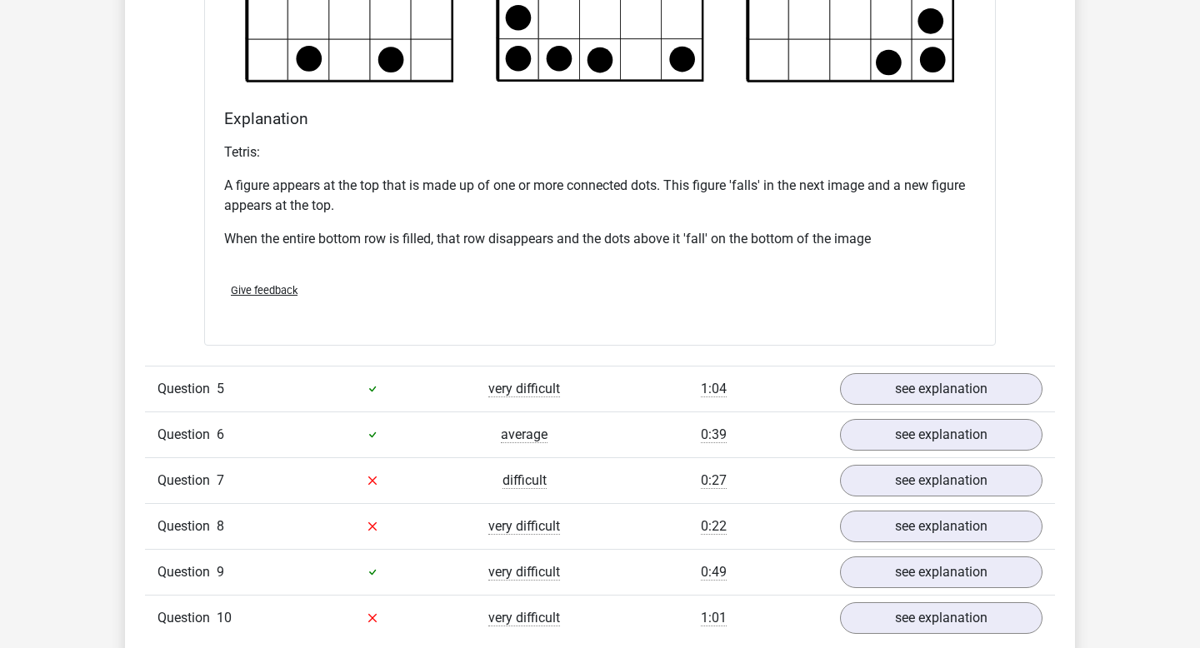
scroll to position [5684, 0]
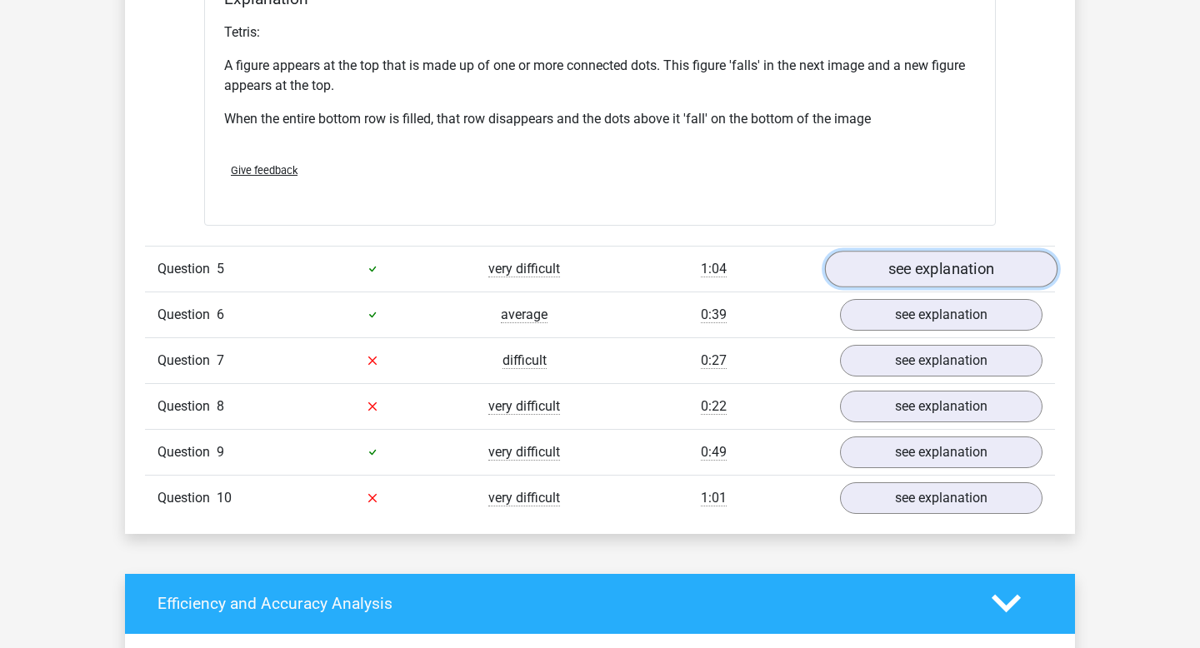
click at [889, 258] on link "see explanation" at bounding box center [941, 269] width 233 height 37
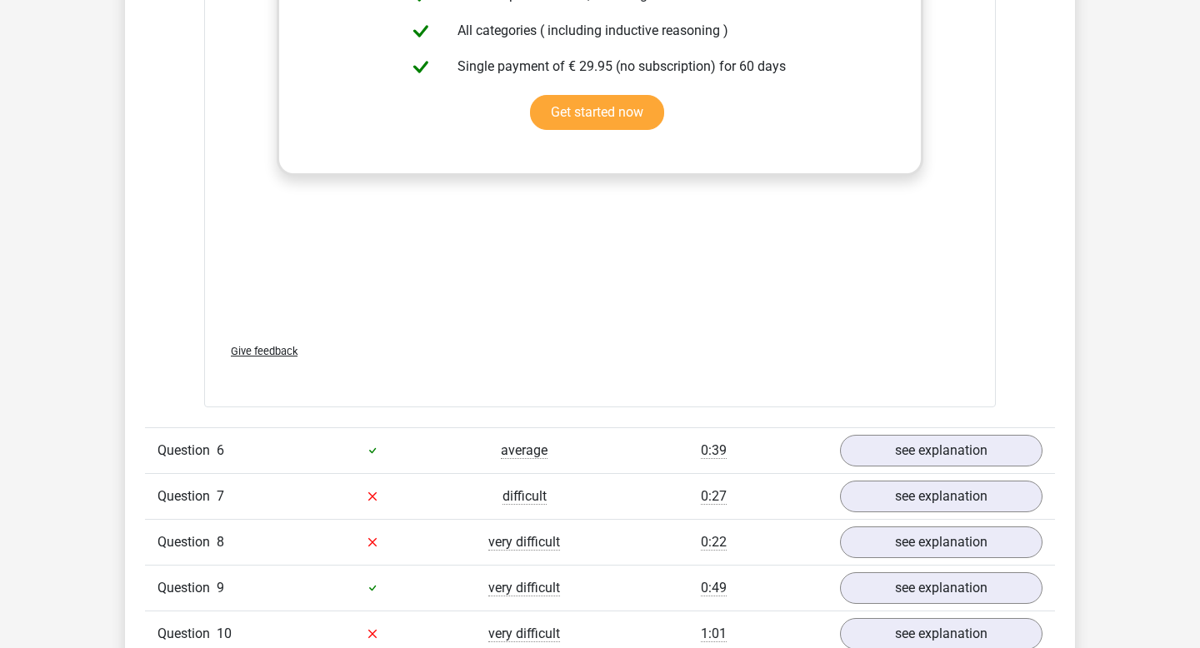
scroll to position [6945, 0]
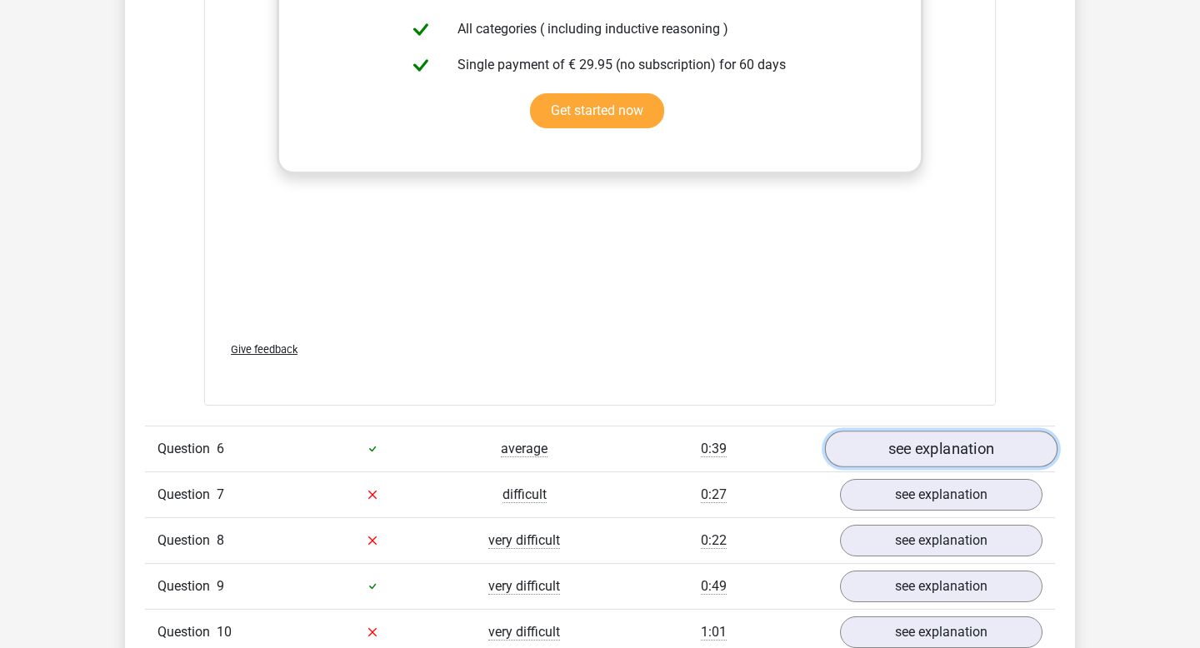
click at [880, 458] on link "see explanation" at bounding box center [941, 449] width 233 height 37
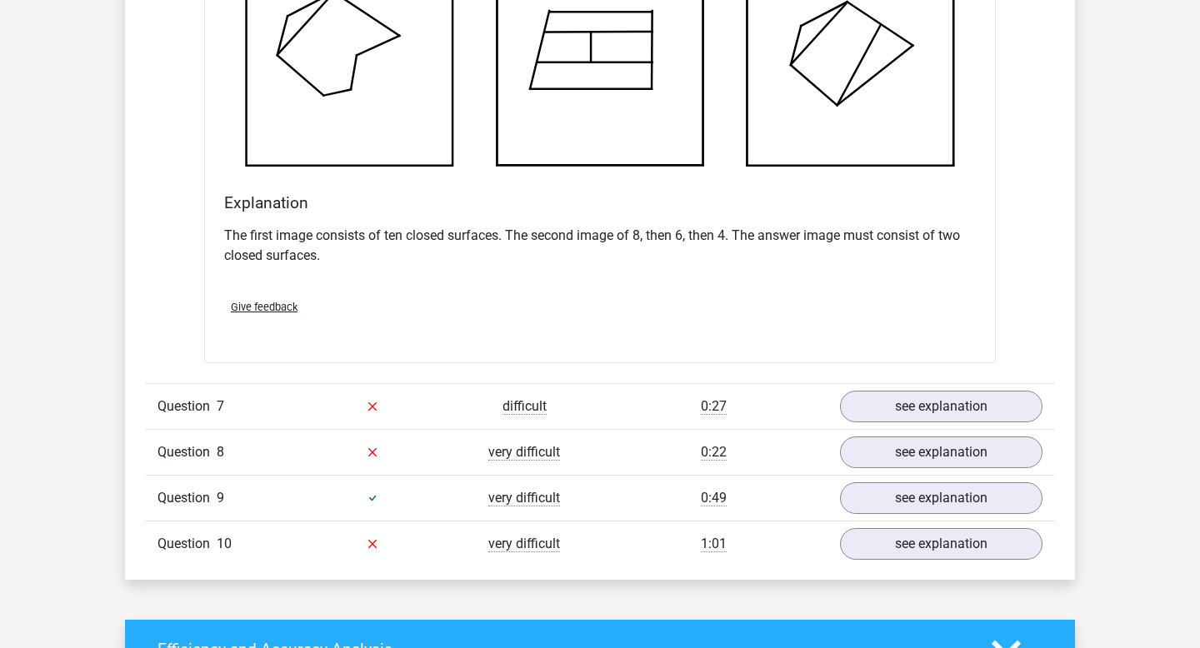
scroll to position [7986, 0]
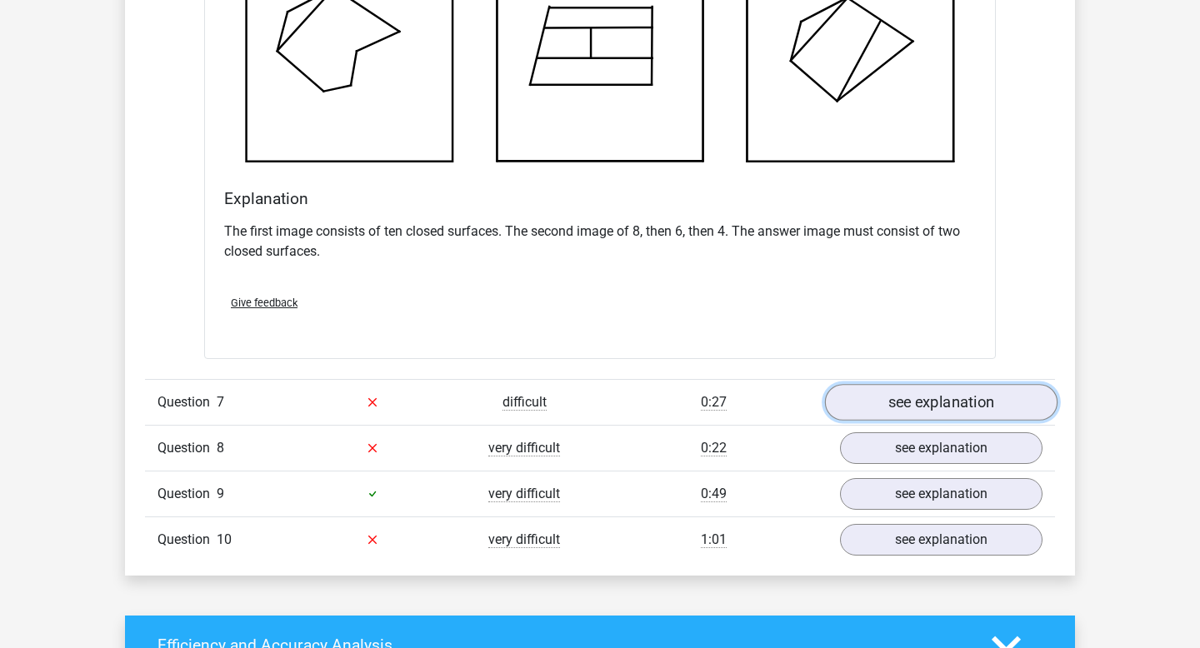
click at [872, 411] on link "see explanation" at bounding box center [941, 402] width 233 height 37
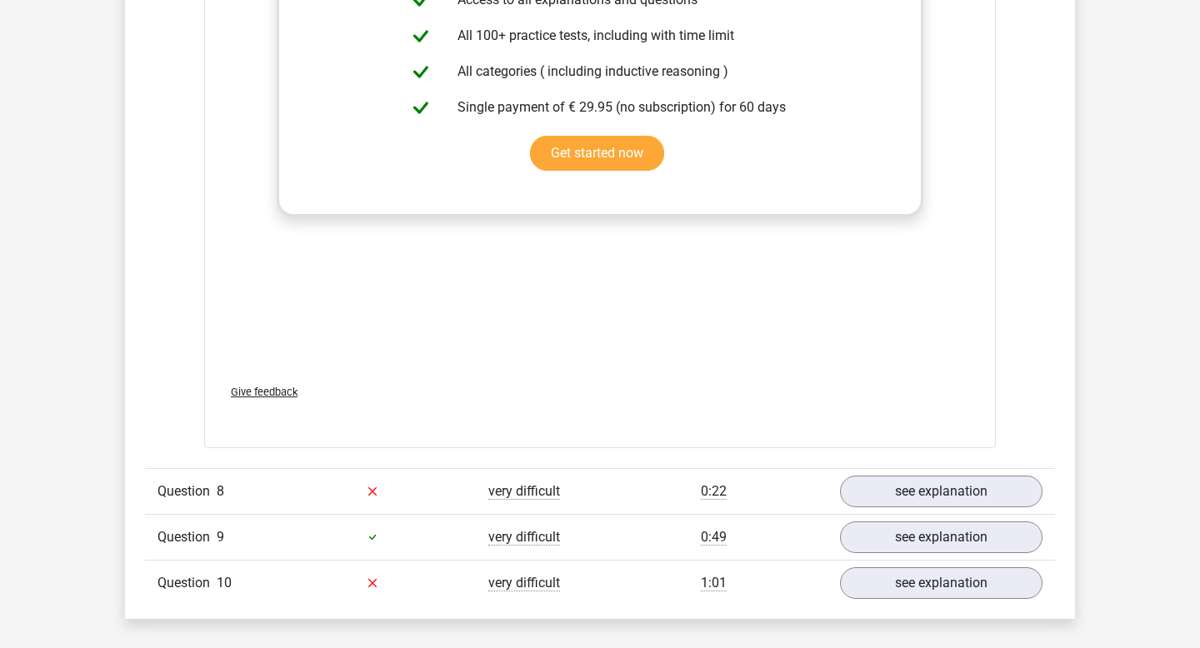
scroll to position [9364, 0]
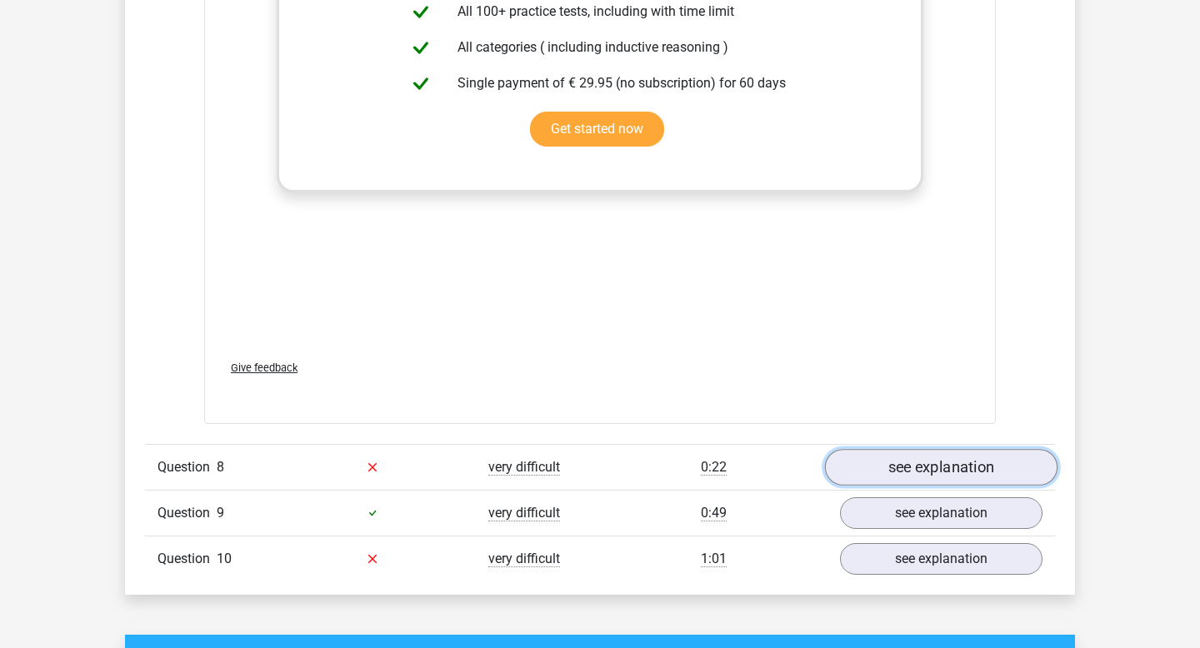
click at [893, 459] on link "see explanation" at bounding box center [941, 467] width 233 height 37
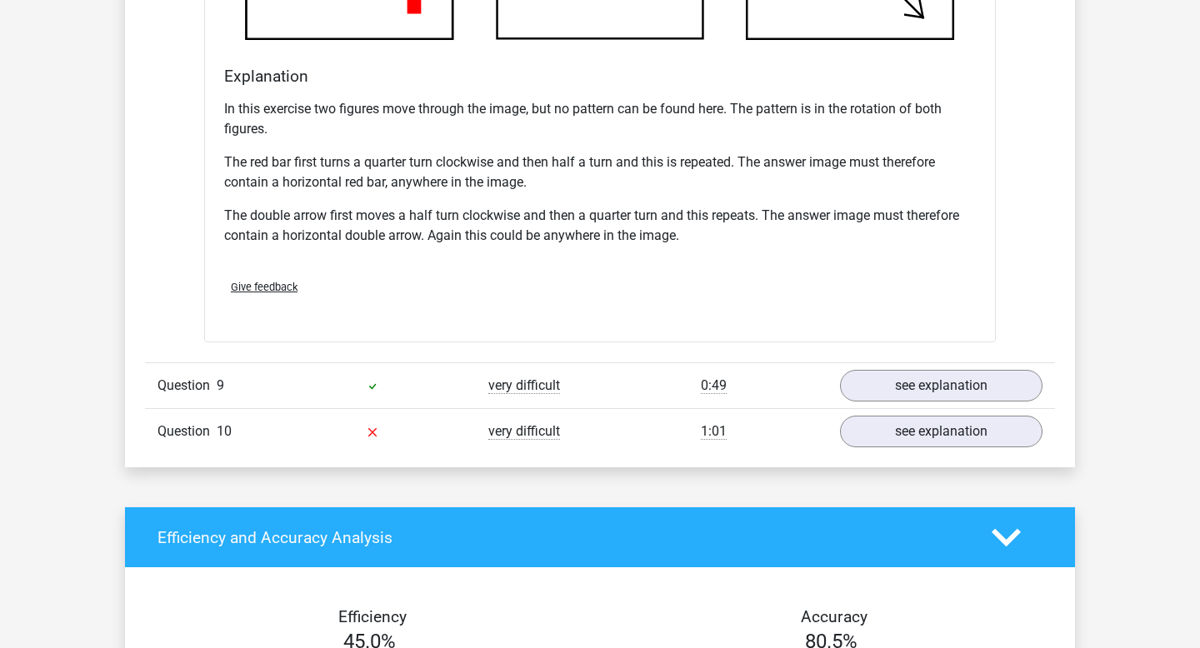
scroll to position [10551, 0]
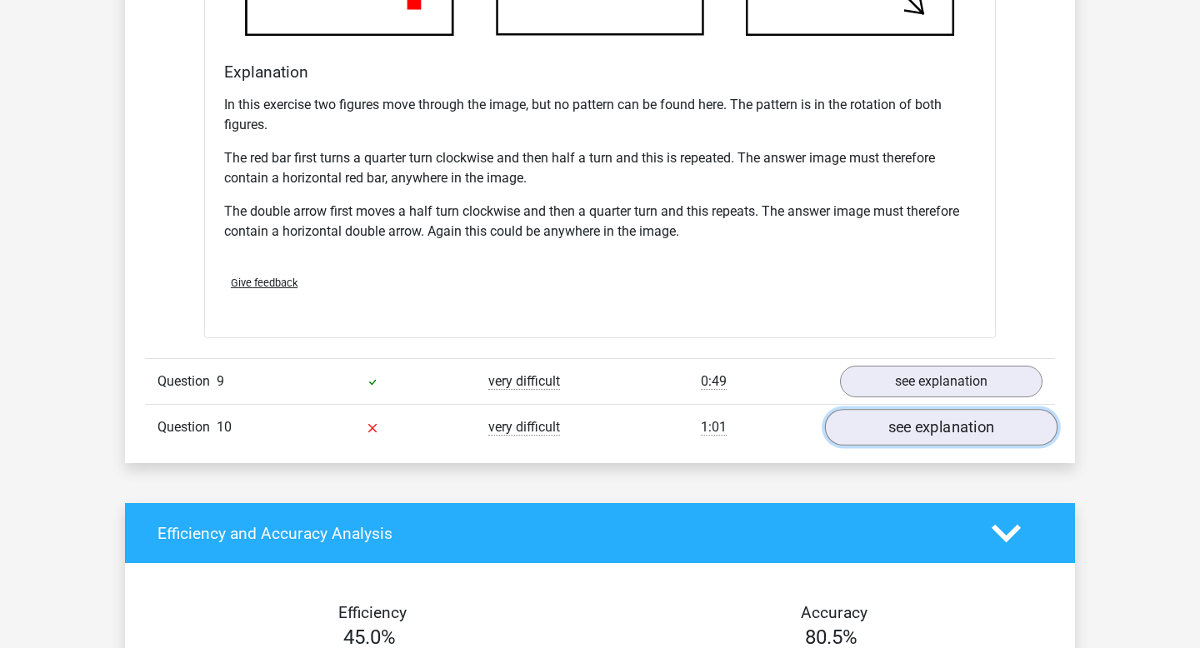
click at [885, 417] on link "see explanation" at bounding box center [941, 427] width 233 height 37
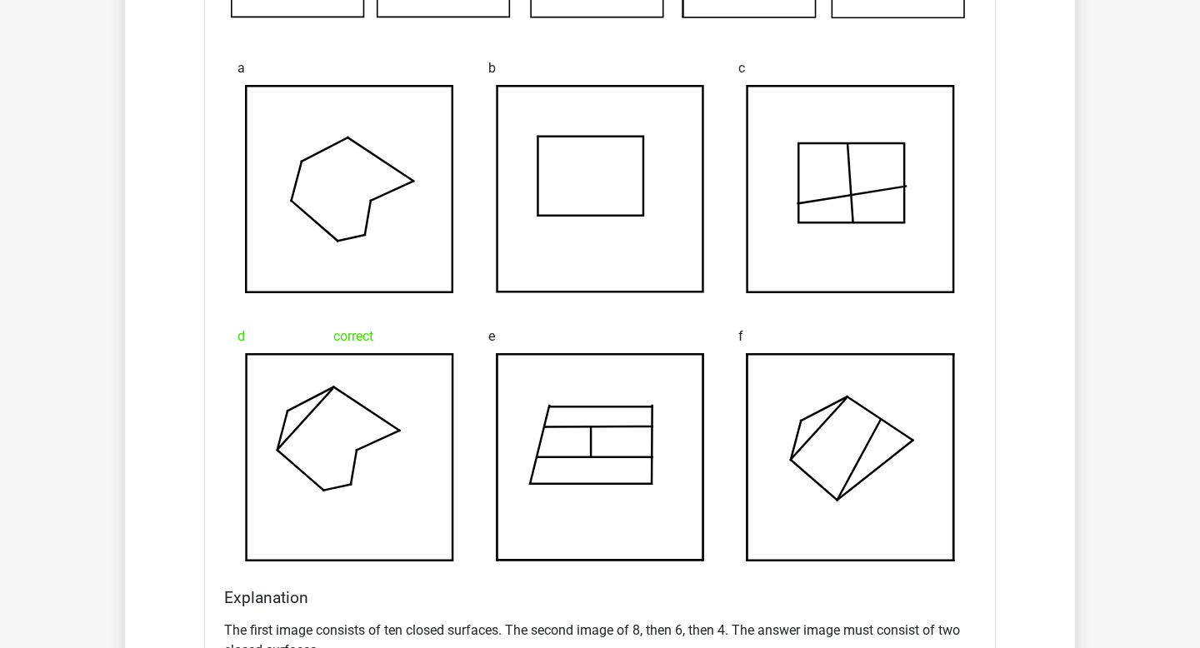
scroll to position [7354, 0]
